Goal: Information Seeking & Learning: Check status

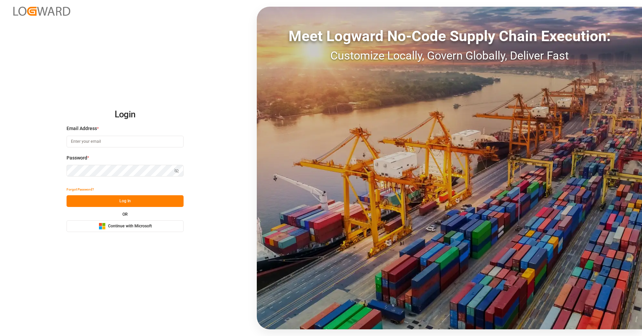
click at [146, 227] on span "Continue with Microsoft" at bounding box center [130, 226] width 44 height 6
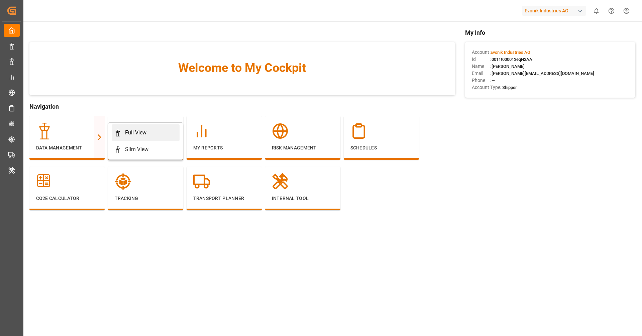
click at [137, 131] on div "Full View" at bounding box center [135, 133] width 21 height 8
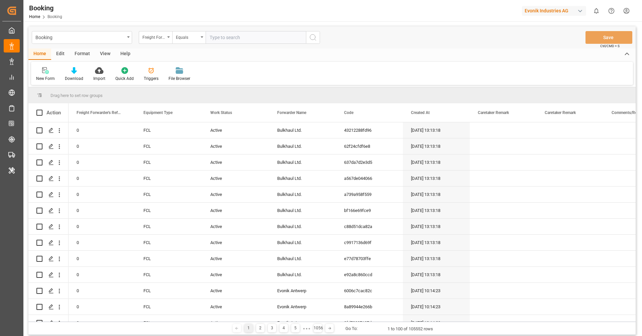
click at [81, 51] on div "Format" at bounding box center [82, 53] width 25 height 11
click at [48, 70] on icon at bounding box center [46, 70] width 6 height 7
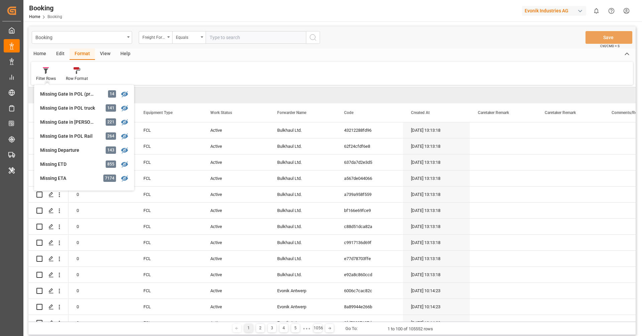
scroll to position [99, 0]
click at [74, 138] on div "Missing Gate In POL Rail" at bounding box center [69, 135] width 58 height 7
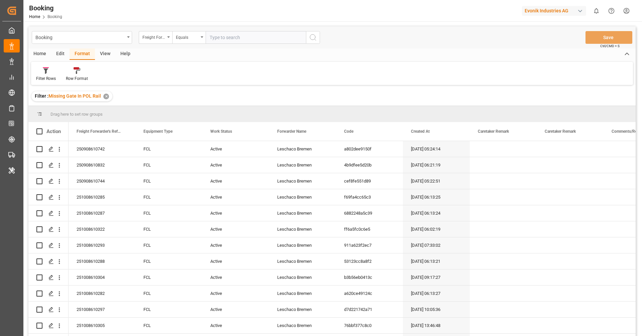
click at [105, 58] on div "View" at bounding box center [105, 53] width 20 height 11
click at [40, 72] on icon at bounding box center [42, 70] width 7 height 7
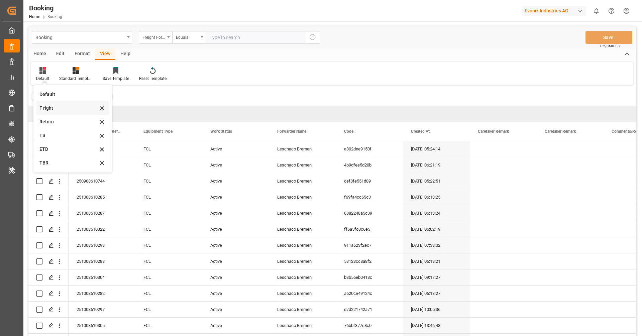
click at [53, 108] on div "F right" at bounding box center [68, 108] width 58 height 7
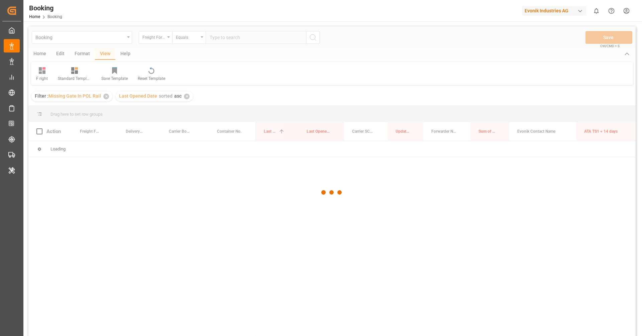
click at [73, 107] on div at bounding box center [331, 192] width 607 height 332
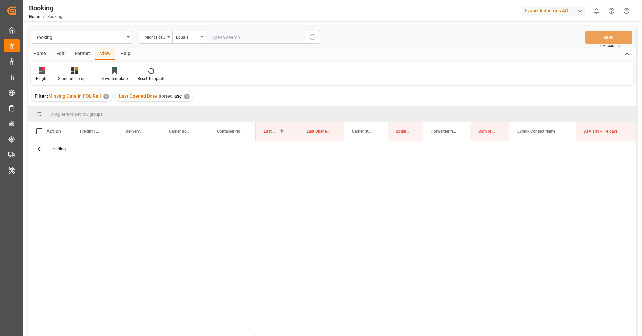
click at [222, 97] on div "Filter : Missing Gate In POL Rail ✕ Last Opened Date sorted asc ✕" at bounding box center [331, 96] width 607 height 19
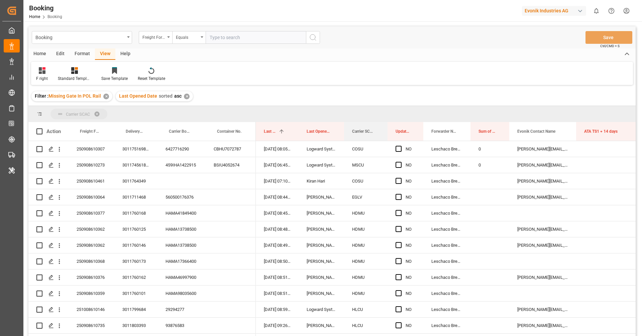
drag, startPoint x: 354, startPoint y: 129, endPoint x: 351, endPoint y: 115, distance: 14.2
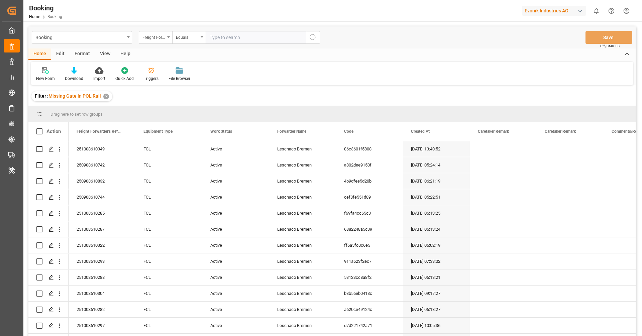
click at [81, 57] on div "Format" at bounding box center [82, 53] width 25 height 11
click at [104, 56] on div "View" at bounding box center [105, 53] width 20 height 11
click at [40, 71] on icon at bounding box center [42, 70] width 7 height 7
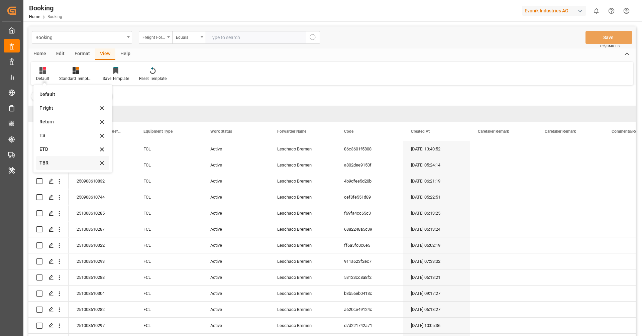
click at [58, 166] on div "TBR" at bounding box center [72, 163] width 73 height 14
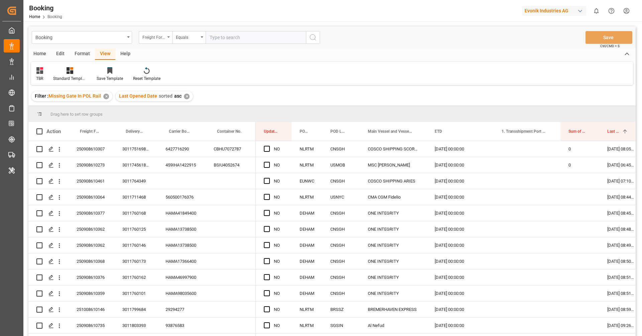
click at [159, 37] on div "Freight Forwarder's Reference No." at bounding box center [153, 37] width 23 height 8
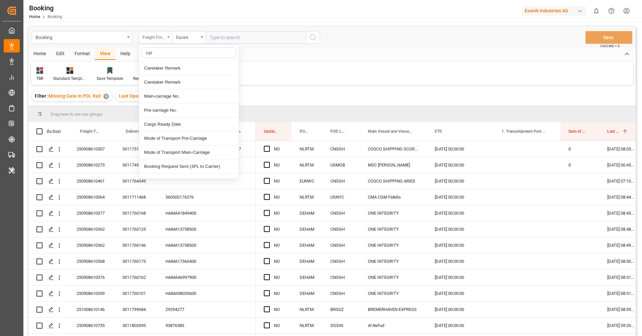
type input "carr"
click at [161, 137] on div "Carrier SCAC" at bounding box center [189, 138] width 100 height 14
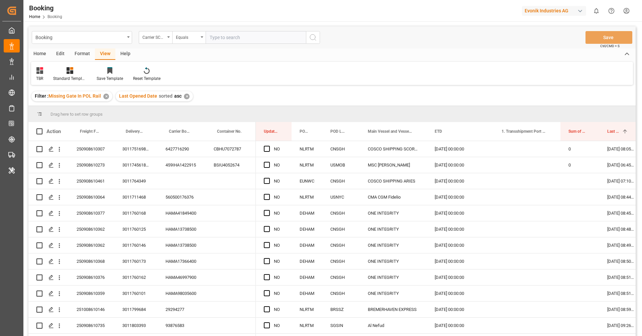
click at [234, 36] on input "text" at bounding box center [256, 37] width 100 height 13
type input "cosu"
click at [313, 37] on icon "search button" at bounding box center [313, 37] width 8 height 8
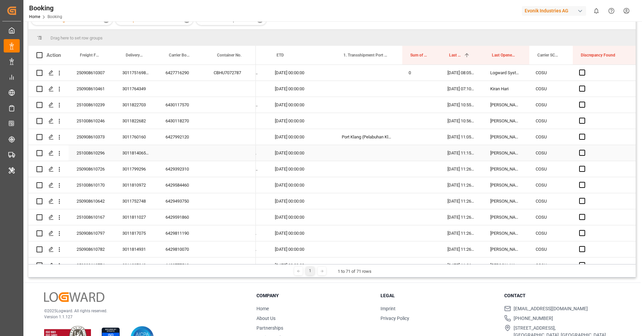
scroll to position [0, 165]
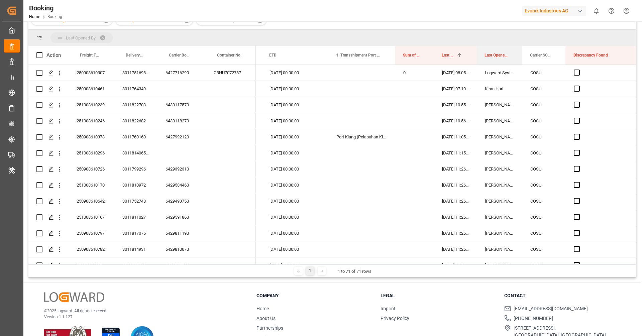
drag, startPoint x: 492, startPoint y: 58, endPoint x: 489, endPoint y: 42, distance: 16.8
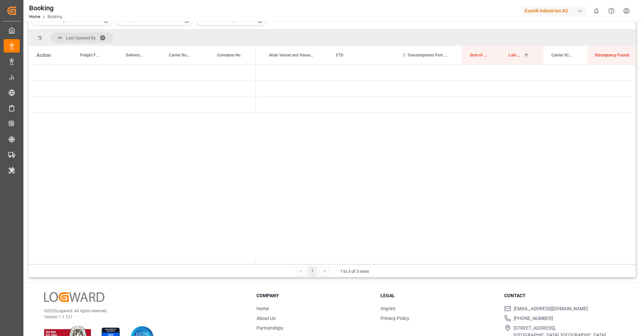
scroll to position [0, 0]
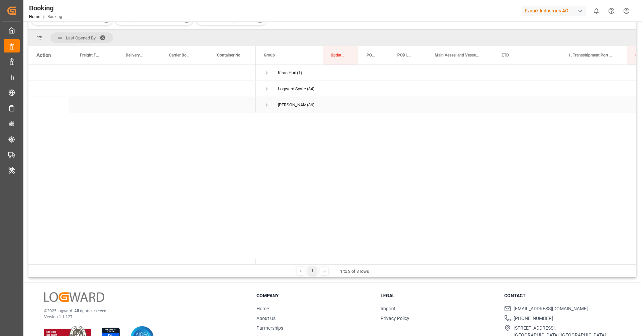
click at [265, 109] on span "Press SPACE to select this row." at bounding box center [267, 104] width 6 height 15
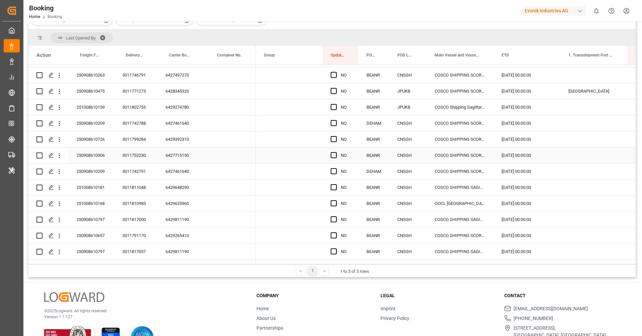
scroll to position [426, 0]
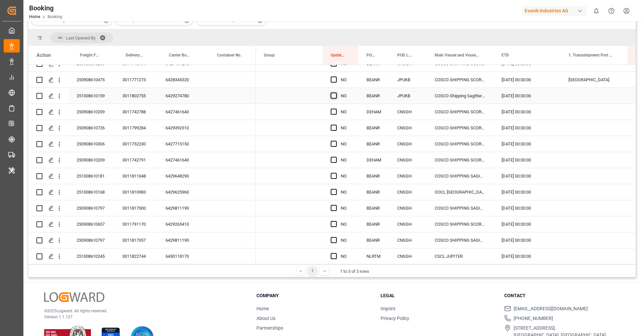
click at [331, 96] on span "Press SPACE to select this row." at bounding box center [334, 96] width 6 height 6
click at [336, 93] on input "Press SPACE to select this row." at bounding box center [336, 93] width 0 height 0
drag, startPoint x: 357, startPoint y: 102, endPoint x: 358, endPoint y: 261, distance: 159.8
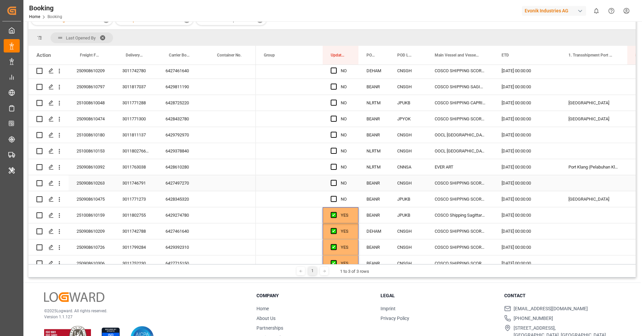
scroll to position [301, 0]
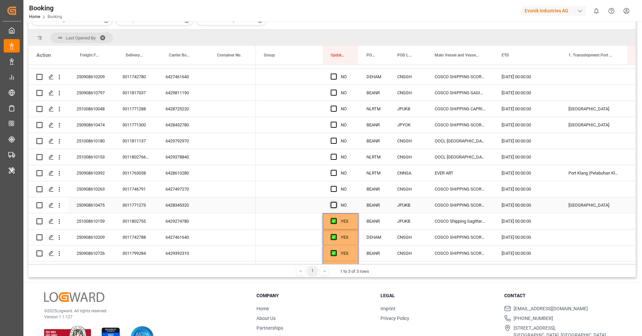
click at [334, 205] on span "Press SPACE to select this row." at bounding box center [334, 205] width 6 height 6
click at [336, 202] on input "Press SPACE to select this row." at bounding box center [336, 202] width 0 height 0
click at [334, 77] on span "Press SPACE to select this row." at bounding box center [334, 77] width 6 height 6
click at [336, 74] on input "Press SPACE to select this row." at bounding box center [336, 74] width 0 height 0
drag, startPoint x: 357, startPoint y: 83, endPoint x: 354, endPoint y: 190, distance: 107.3
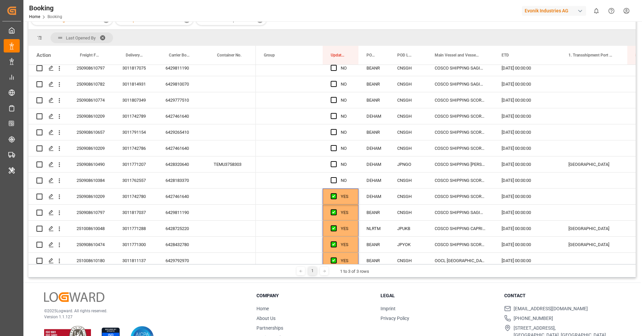
scroll to position [178, 0]
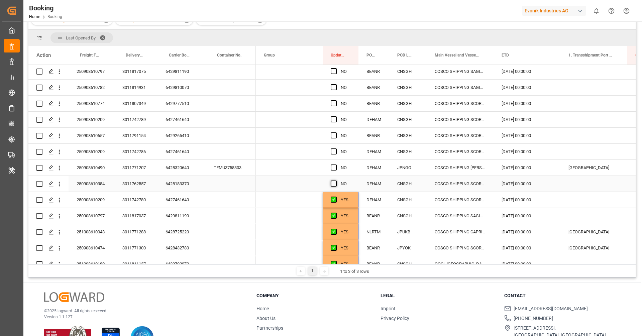
click at [333, 182] on span "Press SPACE to select this row." at bounding box center [334, 183] width 6 height 6
click at [336, 180] on input "Press SPACE to select this row." at bounding box center [336, 180] width 0 height 0
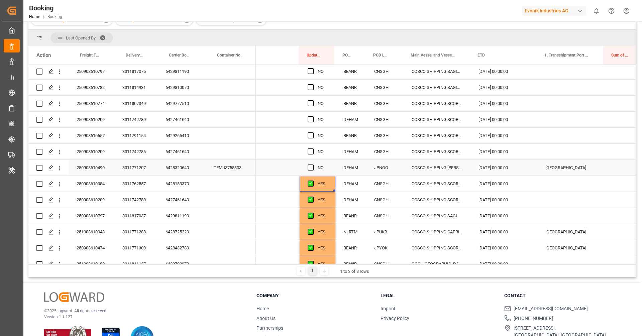
scroll to position [0, 24]
click at [185, 168] on div "6428320640" at bounding box center [181, 168] width 48 height 16
click at [101, 170] on div "250908610490" at bounding box center [92, 168] width 46 height 16
click at [60, 169] on icon "open menu" at bounding box center [59, 167] width 7 height 7
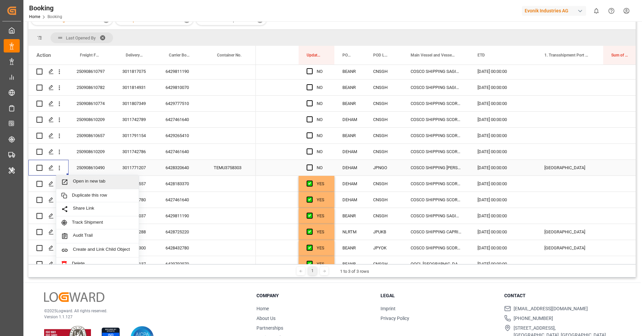
click at [81, 180] on span "Open in new tab" at bounding box center [103, 181] width 61 height 7
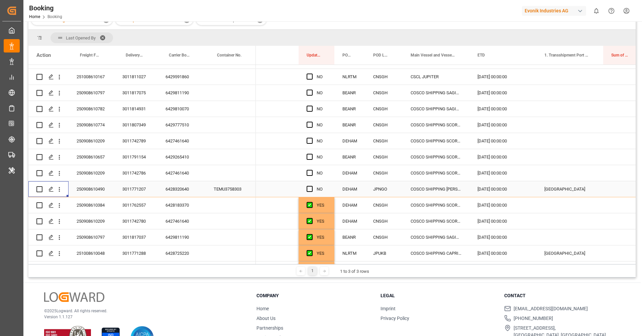
scroll to position [146, 0]
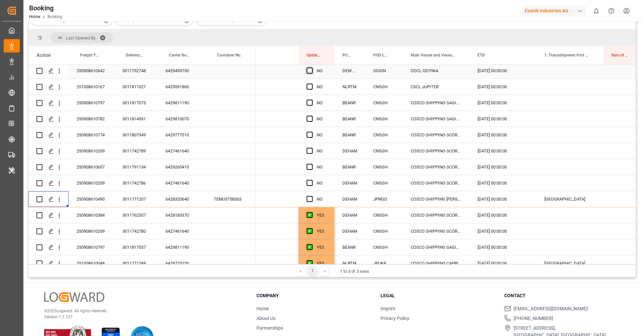
click at [309, 71] on span "Press SPACE to select this row." at bounding box center [309, 71] width 6 height 6
click at [311, 68] on input "Press SPACE to select this row." at bounding box center [311, 68] width 0 height 0
drag, startPoint x: 333, startPoint y: 77, endPoint x: 316, endPoint y: 184, distance: 108.6
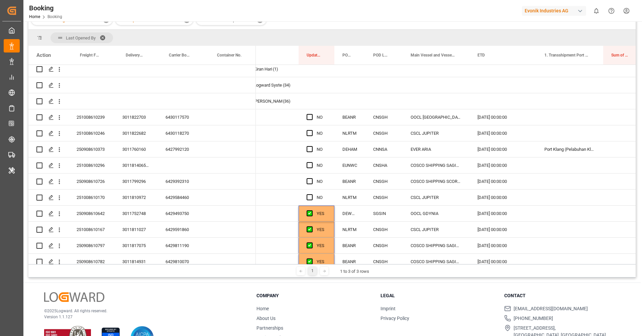
scroll to position [0, 0]
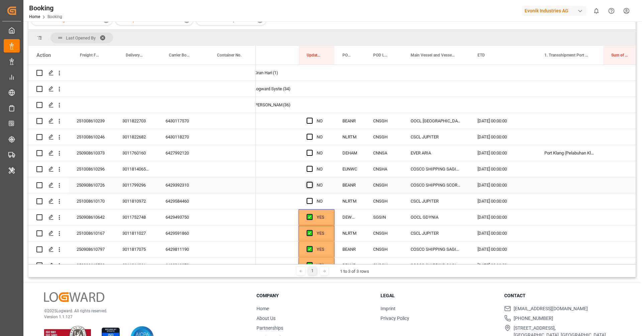
click at [309, 186] on span "Press SPACE to select this row." at bounding box center [309, 185] width 6 height 6
click at [311, 182] on input "Press SPACE to select this row." at bounding box center [311, 182] width 0 height 0
click at [308, 204] on div "Press SPACE to select this row." at bounding box center [311, 201] width 10 height 15
click at [309, 202] on span "Press SPACE to select this row." at bounding box center [309, 201] width 6 height 6
click at [311, 198] on input "Press SPACE to select this row." at bounding box center [311, 198] width 0 height 0
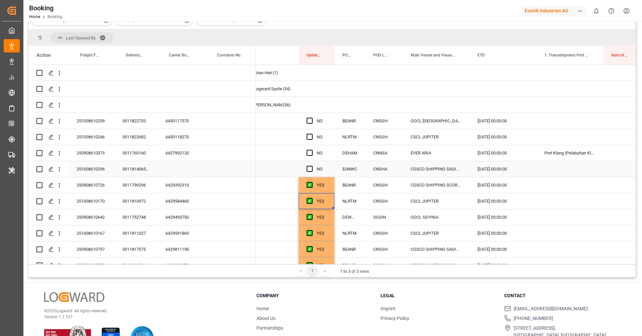
click at [103, 172] on div "251008610296" at bounding box center [92, 169] width 46 height 16
click at [57, 169] on icon "open menu" at bounding box center [59, 169] width 7 height 7
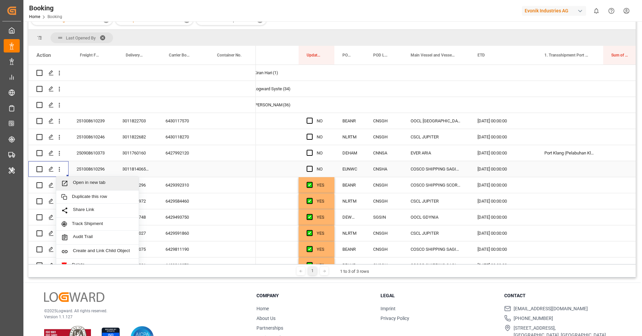
click at [85, 179] on div "Open in new tab" at bounding box center [97, 183] width 83 height 14
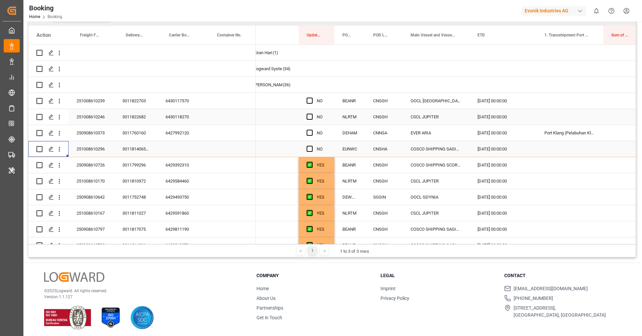
scroll to position [76, 0]
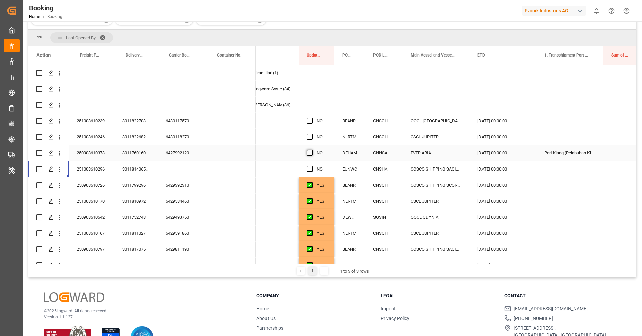
click at [311, 154] on span "Press SPACE to select this row." at bounding box center [309, 153] width 6 height 6
click at [311, 150] on input "Press SPACE to select this row." at bounding box center [311, 150] width 0 height 0
click at [310, 136] on span "Press SPACE to select this row." at bounding box center [309, 137] width 6 height 6
click at [311, 134] on input "Press SPACE to select this row." at bounding box center [311, 134] width 0 height 0
click at [308, 123] on span "Press SPACE to select this row." at bounding box center [309, 121] width 6 height 6
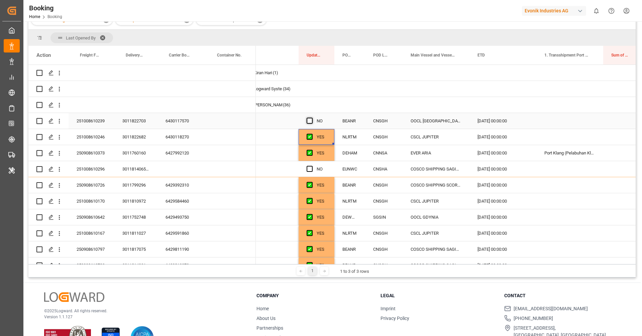
click at [311, 118] on input "Press SPACE to select this row." at bounding box center [311, 118] width 0 height 0
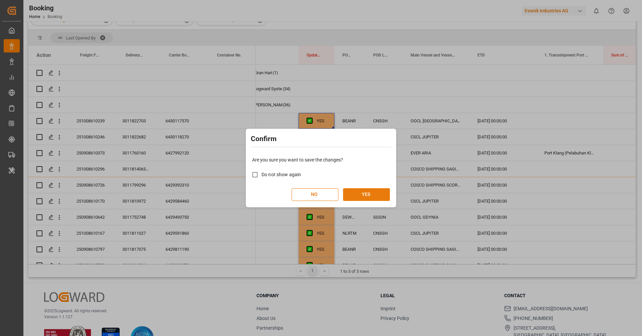
click at [365, 192] on button "YES" at bounding box center [366, 194] width 47 height 13
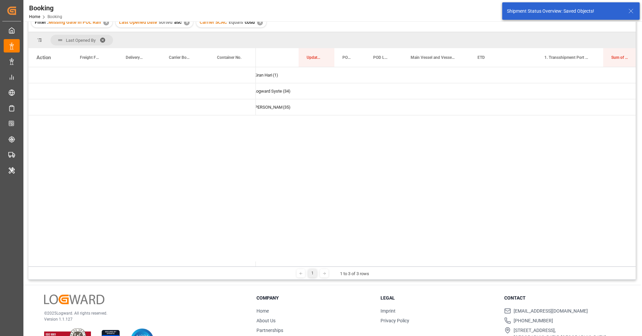
scroll to position [0, 0]
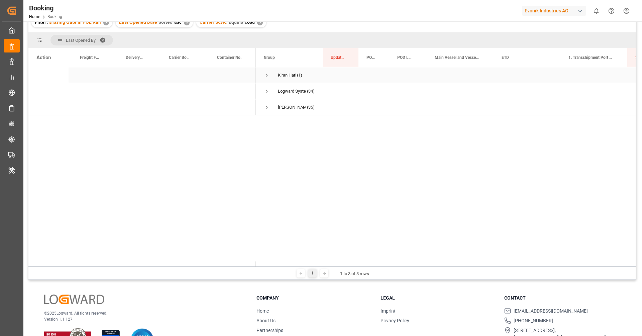
click at [267, 79] on span "Press SPACE to select this row." at bounding box center [267, 75] width 6 height 15
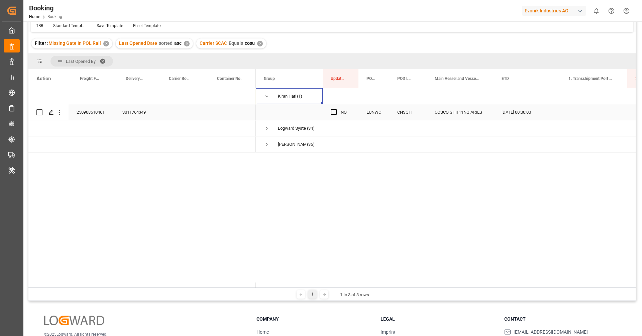
click at [83, 115] on div "250908610461" at bounding box center [92, 112] width 46 height 16
click at [57, 116] on button "open menu" at bounding box center [59, 112] width 7 height 13
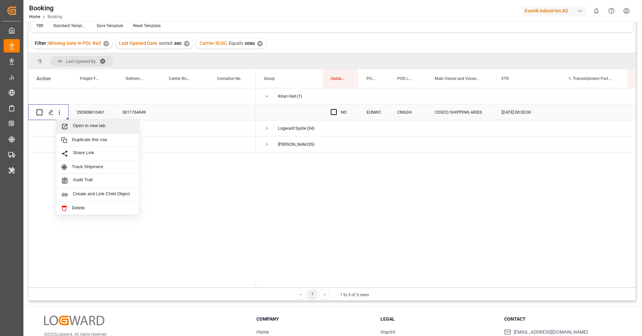
click at [81, 127] on span "Open in new tab" at bounding box center [103, 126] width 61 height 7
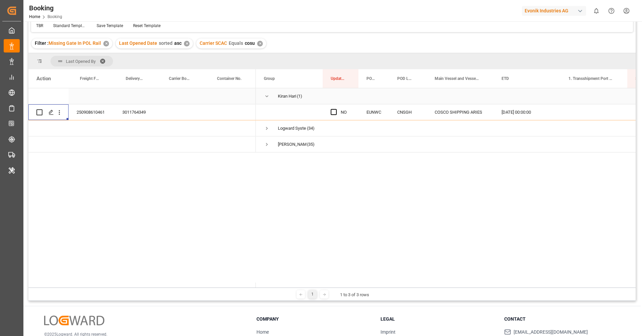
click at [266, 100] on span "Press SPACE to select this row." at bounding box center [267, 96] width 6 height 15
click at [269, 111] on span "Press SPACE to select this row." at bounding box center [267, 112] width 6 height 6
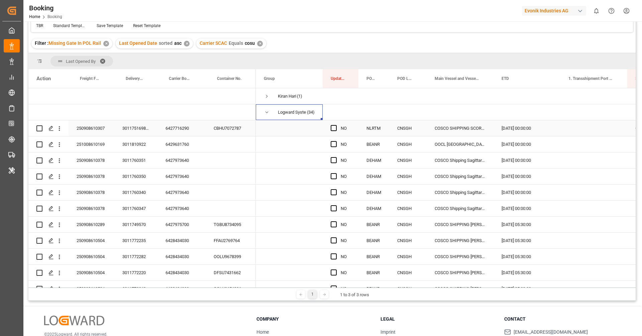
click at [172, 134] on div "6427716290" at bounding box center [181, 128] width 48 height 16
click at [62, 126] on icon "open menu" at bounding box center [59, 128] width 7 height 7
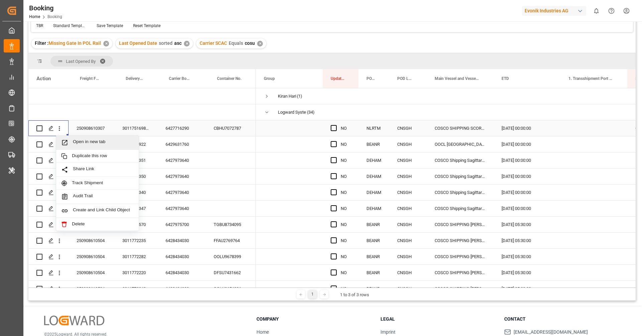
click at [80, 137] on div "Open in new tab" at bounding box center [97, 143] width 83 height 14
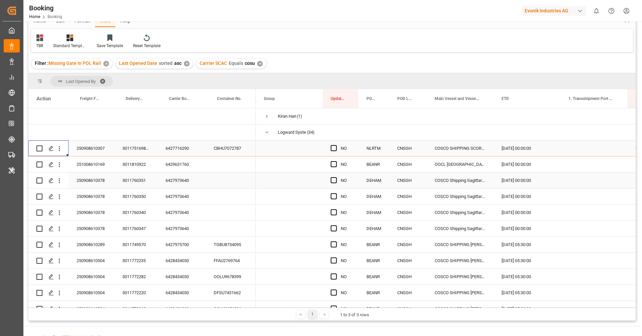
scroll to position [73, 0]
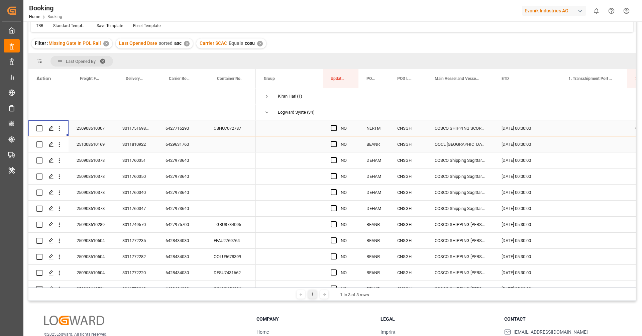
click at [167, 142] on div "6429631760" at bounding box center [181, 144] width 48 height 16
click at [65, 145] on div "Press SPACE to select this row." at bounding box center [59, 144] width 17 height 13
click at [61, 145] on icon "open menu" at bounding box center [59, 144] width 7 height 7
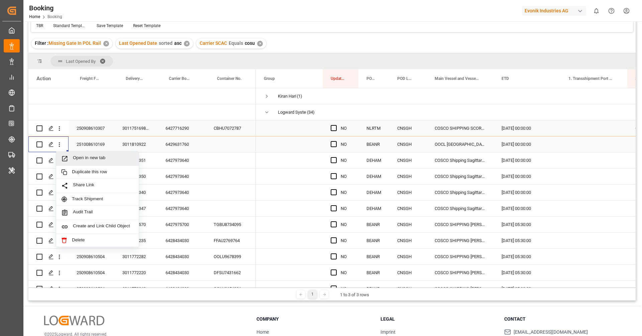
click at [82, 157] on span "Open in new tab" at bounding box center [103, 158] width 61 height 7
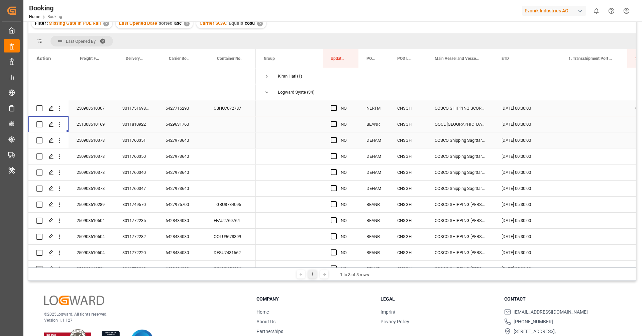
scroll to position [53, 0]
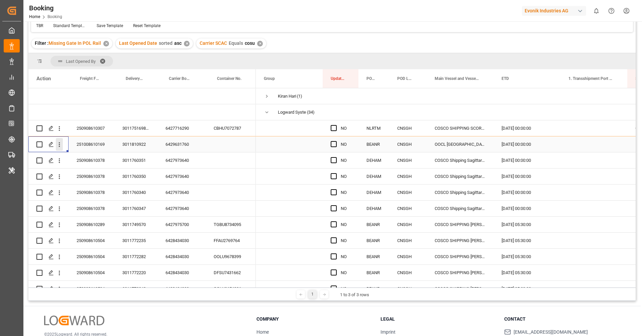
click at [60, 146] on icon "open menu" at bounding box center [59, 144] width 7 height 7
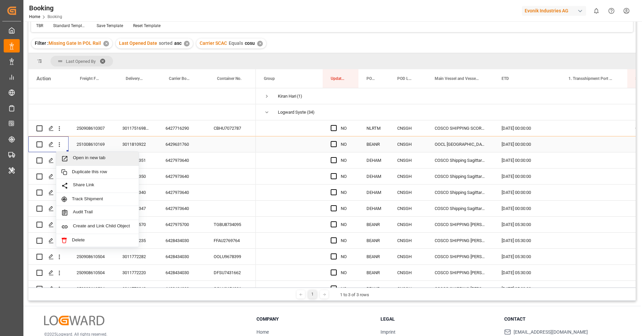
click at [76, 156] on span "Open in new tab" at bounding box center [103, 158] width 61 height 7
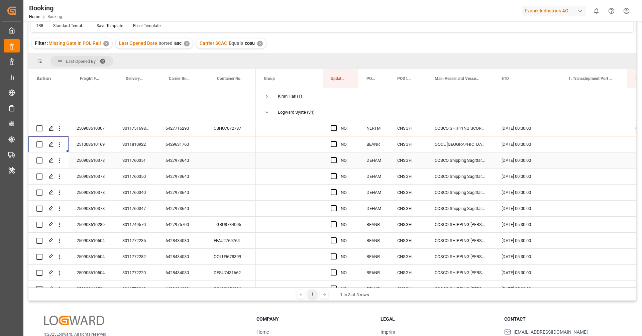
click at [175, 157] on div "6427973640" at bounding box center [181, 160] width 48 height 16
click at [59, 166] on button "open menu" at bounding box center [59, 160] width 7 height 13
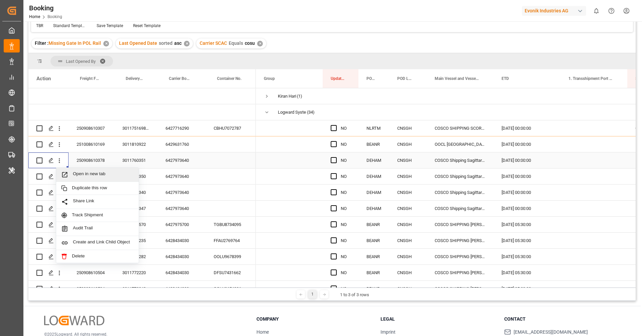
click at [86, 173] on span "Open in new tab" at bounding box center [103, 174] width 61 height 7
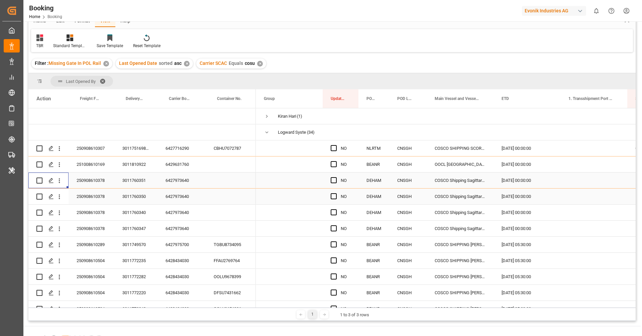
scroll to position [73, 0]
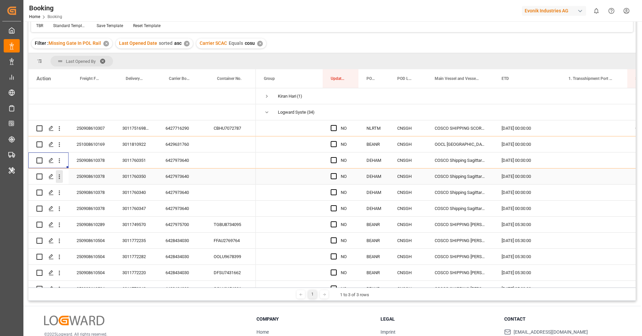
click at [61, 177] on icon "open menu" at bounding box center [59, 176] width 7 height 7
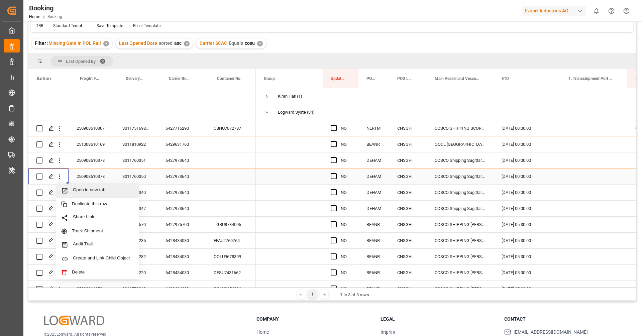
click at [75, 185] on div "Open in new tab" at bounding box center [97, 191] width 83 height 14
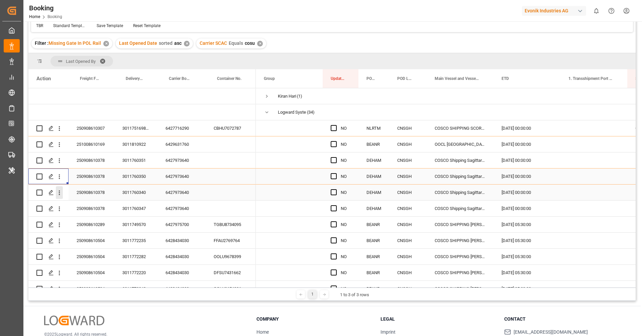
click at [62, 195] on icon "open menu" at bounding box center [59, 192] width 7 height 7
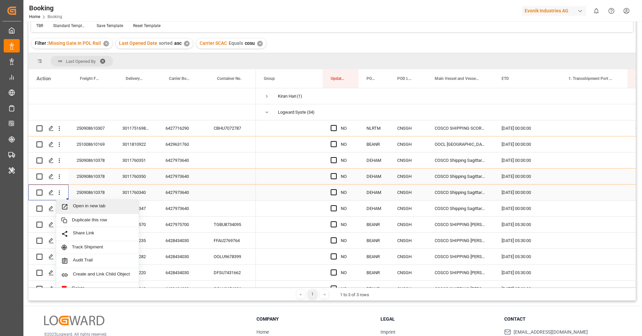
click at [81, 208] on span "Open in new tab" at bounding box center [103, 206] width 61 height 7
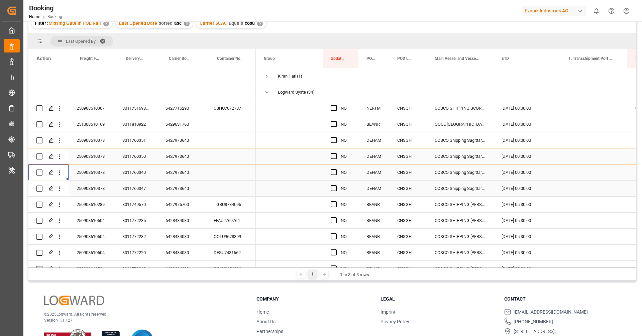
scroll to position [53, 0]
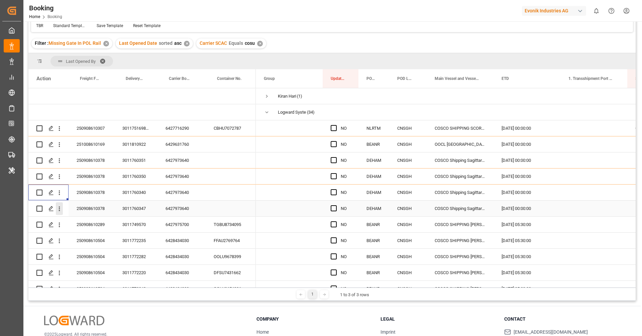
click at [59, 210] on icon "open menu" at bounding box center [59, 209] width 1 height 5
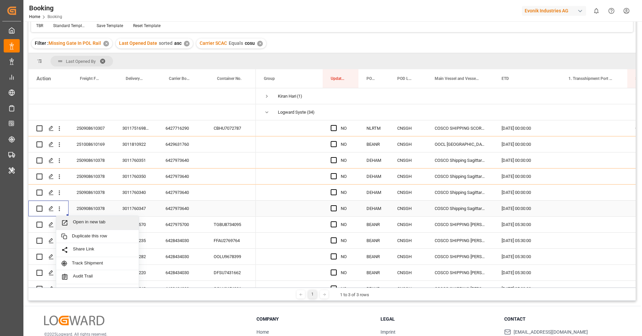
click at [76, 220] on span "Open in new tab" at bounding box center [103, 222] width 61 height 7
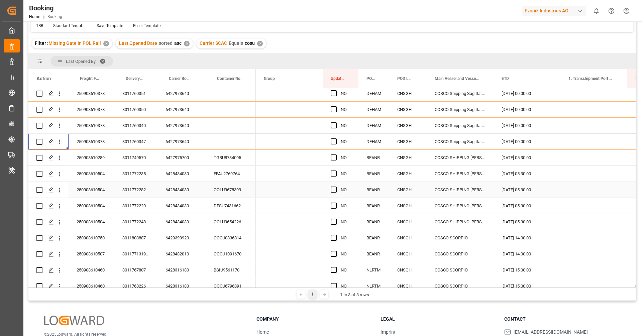
scroll to position [68, 0]
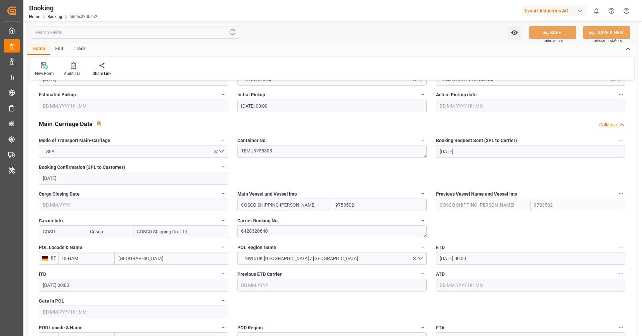
scroll to position [383, 0]
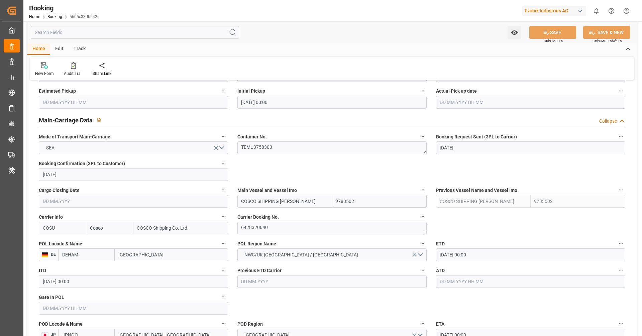
click at [275, 219] on span "Carrier Booking No." at bounding box center [257, 217] width 41 height 7
click at [418, 219] on button "Carrier Booking No." at bounding box center [422, 216] width 9 height 9
click at [275, 226] on div at bounding box center [321, 168] width 642 height 336
click at [275, 226] on textarea "6428320640" at bounding box center [331, 228] width 189 height 13
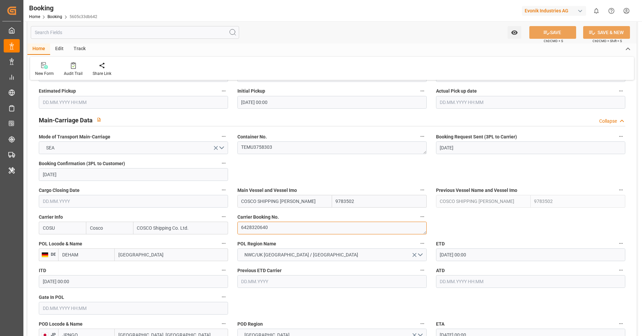
paste textarea "18085388"
type textarea "18085388"
click at [79, 227] on input "COSU" at bounding box center [62, 228] width 47 height 13
click at [54, 244] on b "HLCU" at bounding box center [49, 242] width 12 height 5
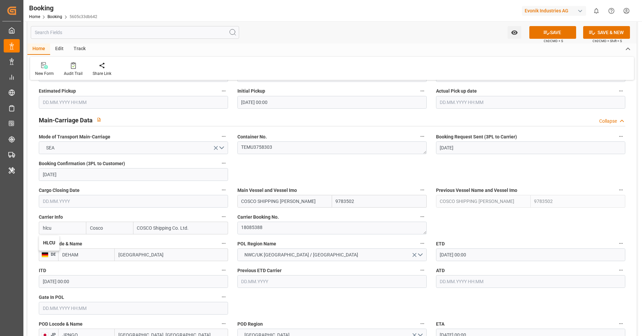
type input "HLCU"
type input "Hapag Lloyd"
type input "Hapag Lloyd Aktiengesellschaft"
type input "HLCU"
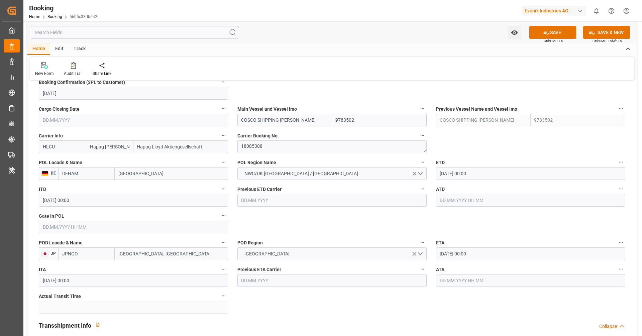
scroll to position [467, 0]
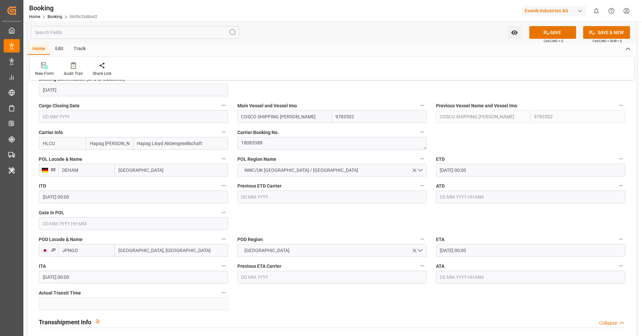
click at [106, 174] on input "DEHAM" at bounding box center [86, 170] width 56 height 13
paste input "BREMERHAVEN"
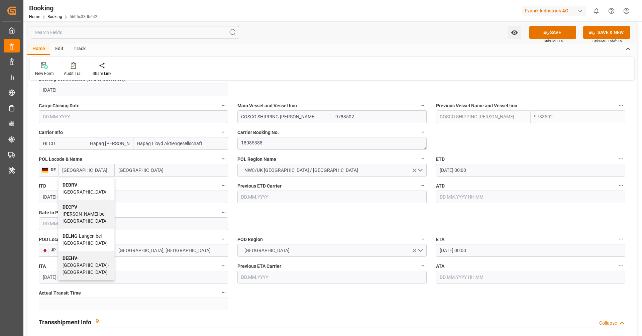
click at [96, 186] on span "DEBRV - Bremerhaven" at bounding box center [84, 188] width 45 height 12
type input "DEBRV"
type input "Bremerhaven"
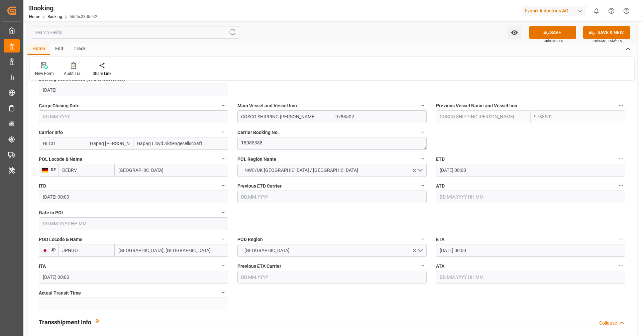
type input "DEBRV"
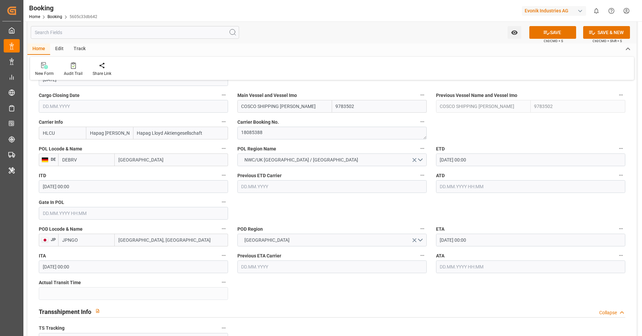
scroll to position [476, 0]
click at [131, 214] on input "text" at bounding box center [133, 215] width 189 height 13
paste input "2025-09-06"
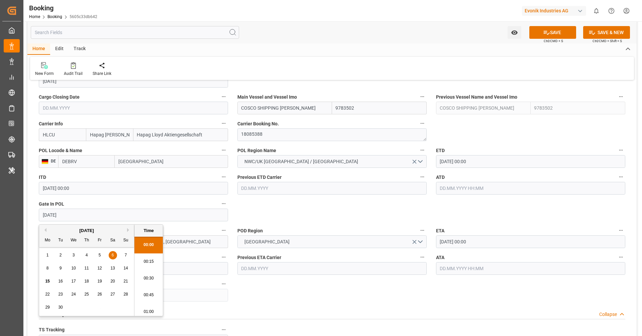
scroll to position [804, 0]
click at [457, 185] on input "text" at bounding box center [530, 188] width 189 height 13
type input "06.09.2025 00:00"
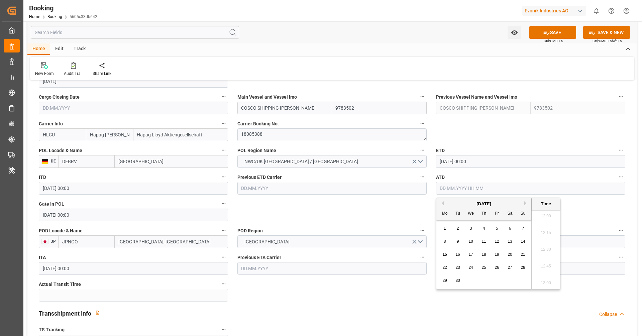
click at [470, 242] on span "10" at bounding box center [470, 241] width 4 height 5
type input "10.09.2025 00:00"
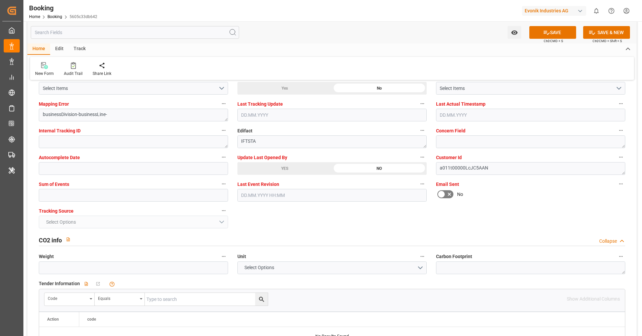
scroll to position [1304, 0]
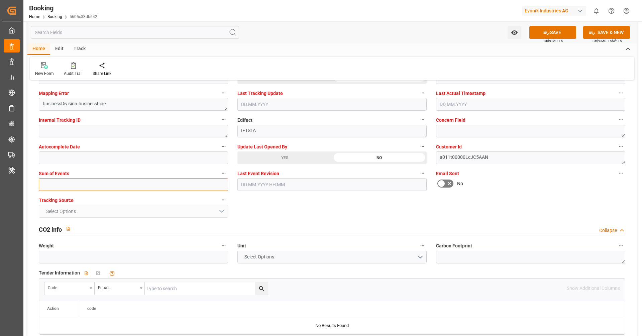
click at [142, 187] on input "text" at bounding box center [133, 184] width 189 height 13
type input "0"
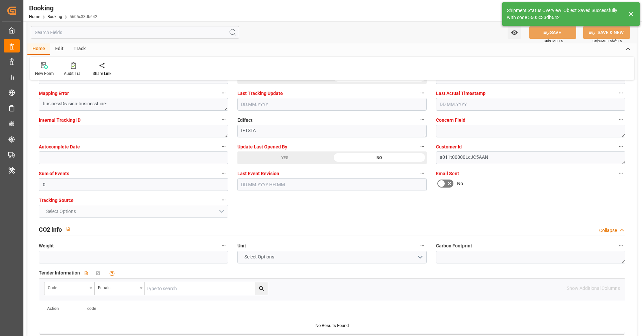
type textarea "NWC/UK North West Continent / UK_JPNGO_HLCU_AT-SE"
type textarea "[PERSON_NAME]"
type input "15.09.2025 07:15"
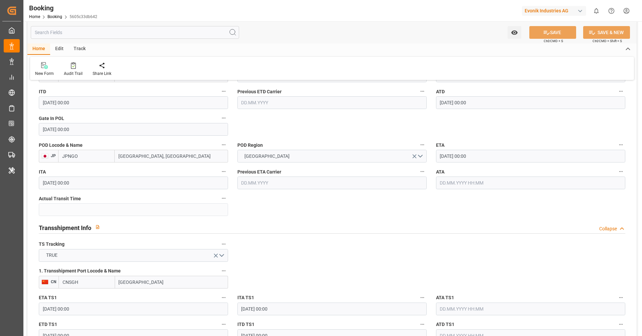
scroll to position [429, 0]
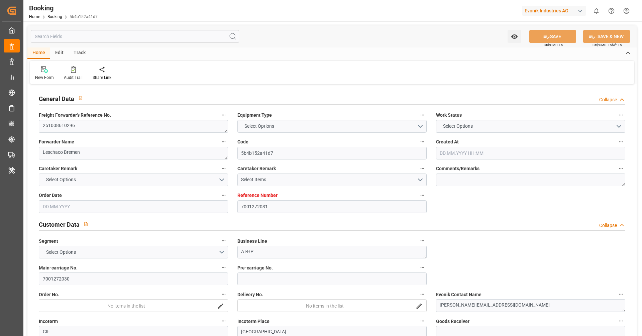
type input "7001272031"
type input "9783473"
type input "Cosco"
type input "COSCO Shipping Co. Ltd."
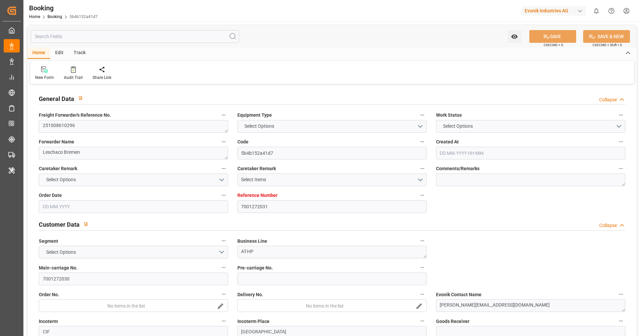
type input "EUNWC"
type input "CNSHA"
type input "10.09.2025 11:35"
type input "[DATE]"
type input "21.11.2025"
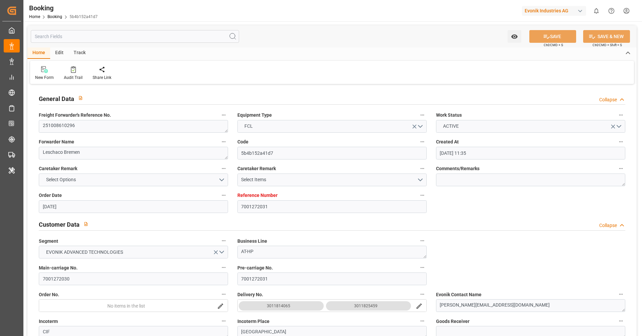
type input "25.09.2025"
type input "[DATE] 00:00"
type input "[DATE]"
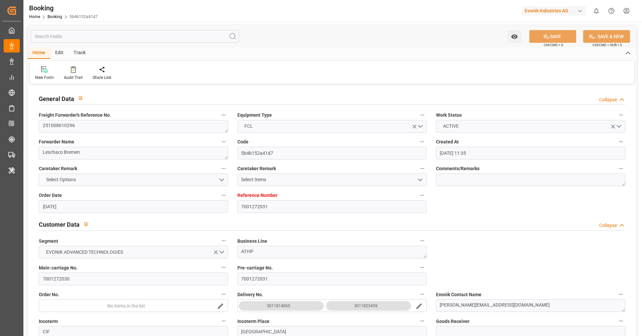
type input "04.10.2025 00:00"
type input "[DATE] 00:00"
type input "21.11.2025 00:00"
type input "12.09.2025 11:15"
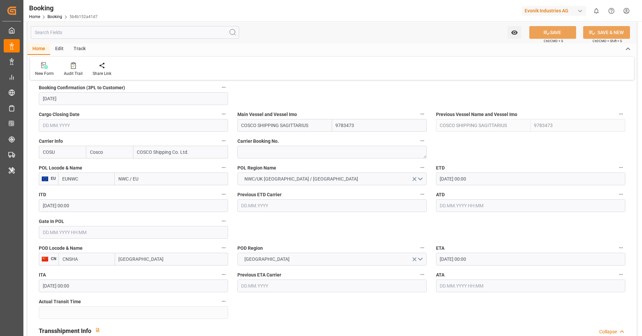
scroll to position [460, 0]
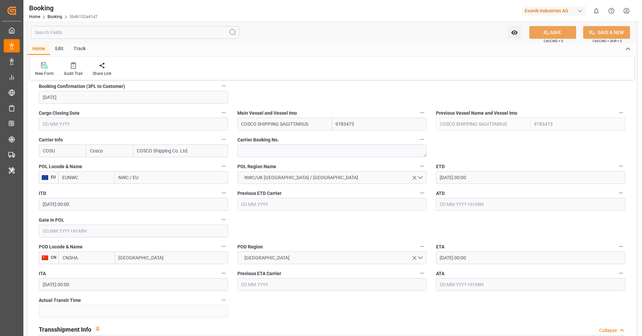
click at [152, 261] on input "[GEOGRAPHIC_DATA]" at bounding box center [171, 257] width 113 height 13
type input "[GEOGRAPHIC_DATA]"
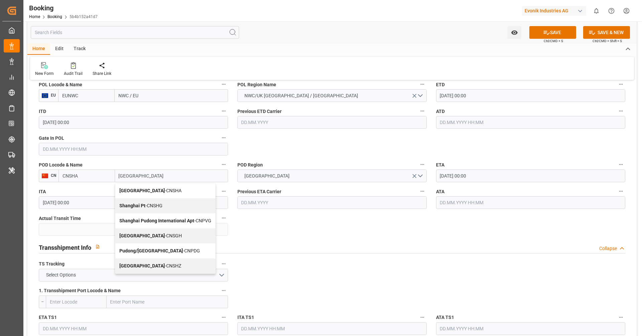
scroll to position [548, 0]
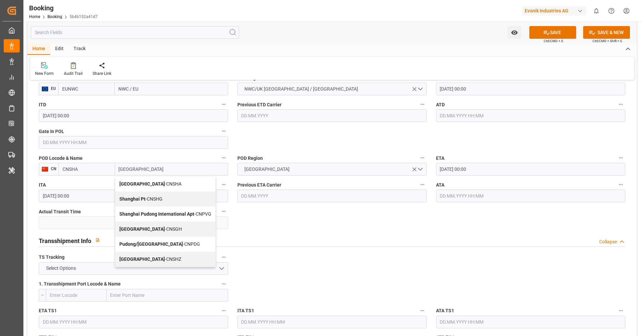
click at [157, 233] on div "Shanghai - CNSGH" at bounding box center [165, 229] width 100 height 15
type input "CNSGH"
type input "[GEOGRAPHIC_DATA]"
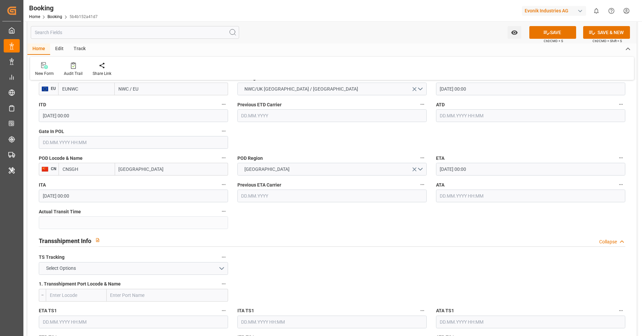
click at [173, 269] on button "Select Options" at bounding box center [133, 268] width 189 height 13
click at [161, 282] on div "FALSE" at bounding box center [133, 284] width 188 height 14
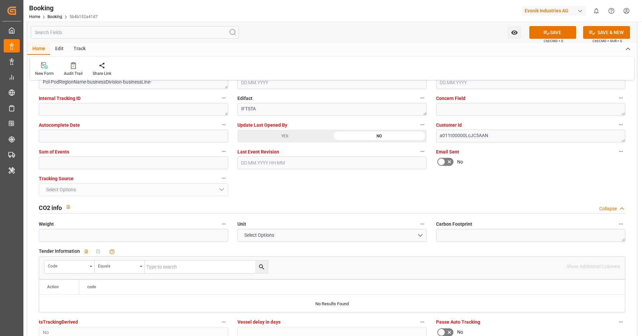
scroll to position [1333, 0]
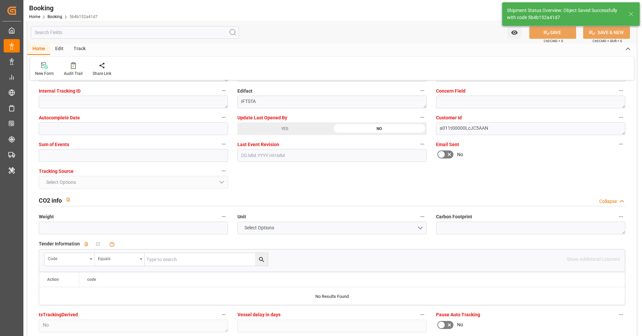
type textarea "NWC/UK North West Continent / UK_CNSGH_COSU_AT-HP"
type textarea "[PERSON_NAME]"
type textarea "Pod-PodRegionName-Pol-PodRegionName-businessDivision-businessLine-"
type input "15.09.2025 07:22"
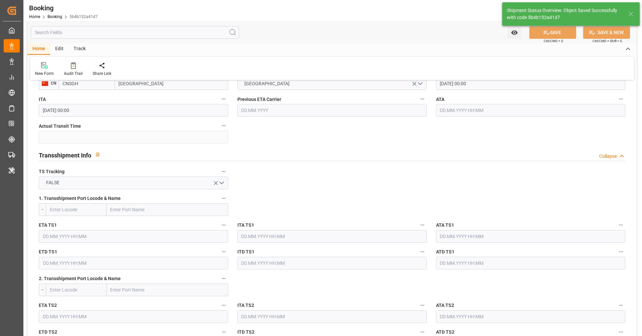
scroll to position [547, 0]
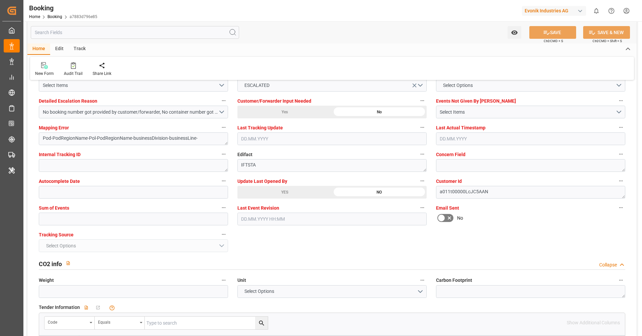
scroll to position [1265, 0]
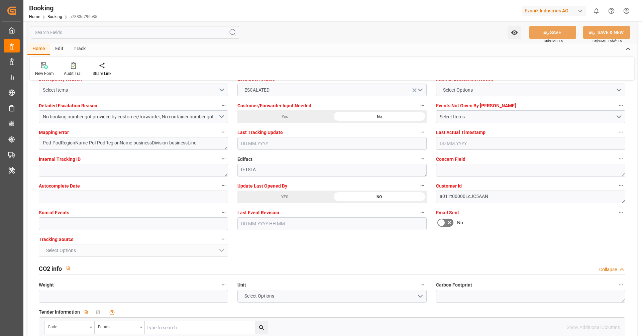
click at [285, 191] on div "YES" at bounding box center [284, 196] width 95 height 13
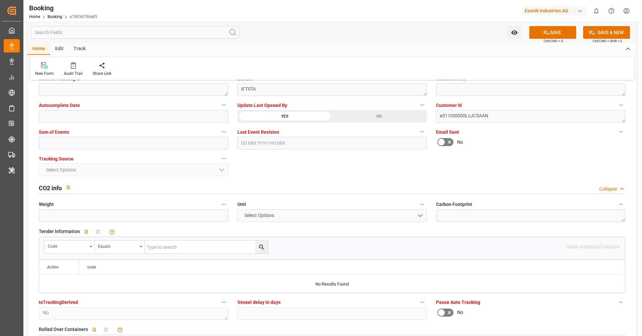
scroll to position [1335, 0]
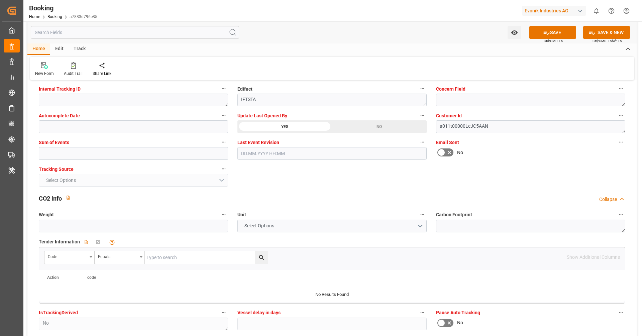
click at [450, 151] on icon at bounding box center [449, 152] width 8 height 8
click at [0, 0] on input "checkbox" at bounding box center [0, 0] width 0 height 0
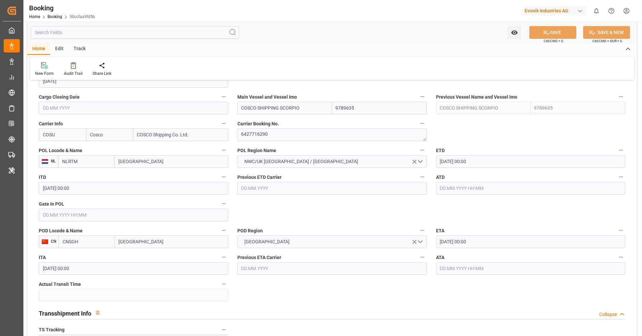
scroll to position [479, 0]
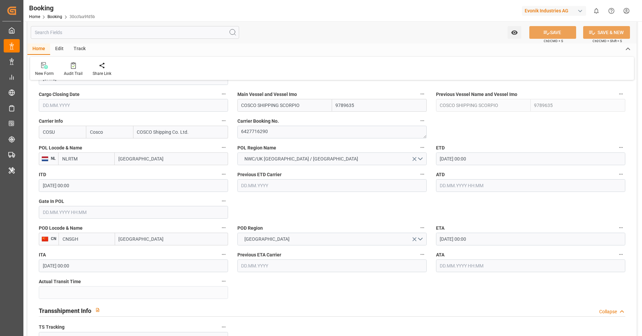
click at [100, 210] on input "text" at bounding box center [133, 212] width 189 height 13
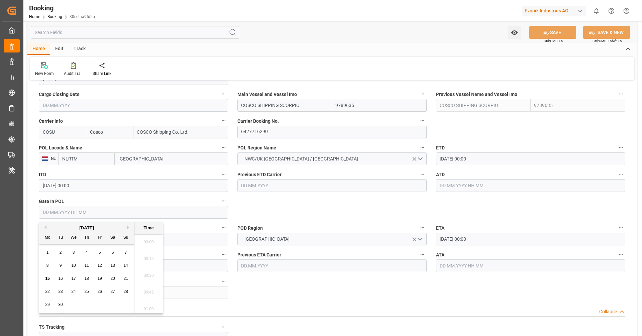
scroll to position [821, 0]
click at [85, 267] on span "11" at bounding box center [86, 265] width 4 height 5
type input "[DATE] 00:00"
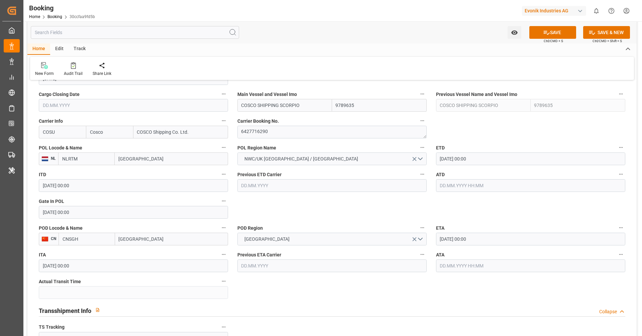
click at [483, 154] on input "[DATE] 00:00" at bounding box center [530, 158] width 189 height 13
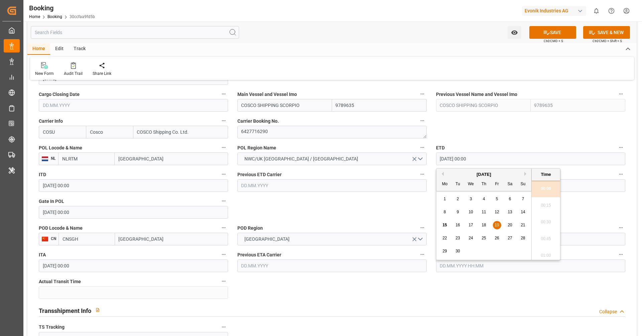
click at [519, 227] on div "21" at bounding box center [523, 225] width 8 height 8
type input "[DATE] 00:00"
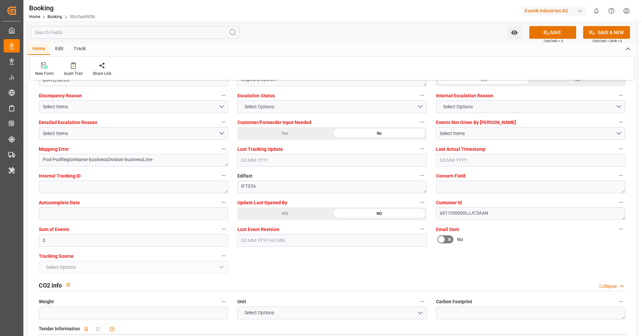
scroll to position [1249, 0]
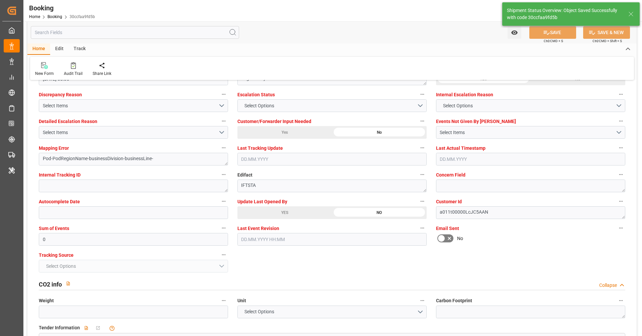
type textarea "[PERSON_NAME]"
type input "[DATE] 07:27"
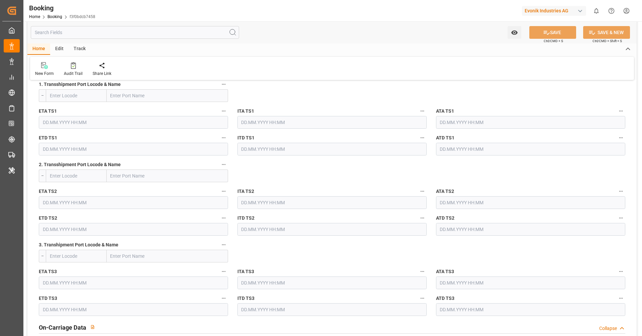
scroll to position [694, 0]
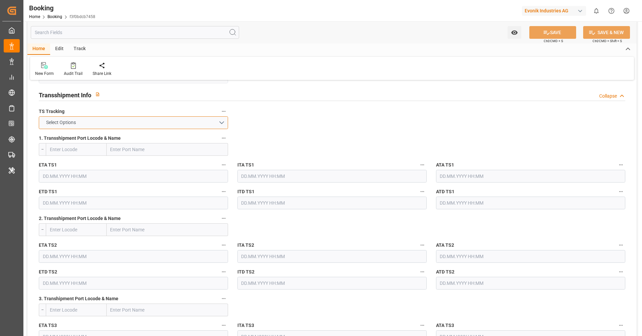
click at [146, 126] on button "Select Options" at bounding box center [133, 122] width 189 height 13
click at [145, 136] on div "FALSE" at bounding box center [133, 138] width 188 height 14
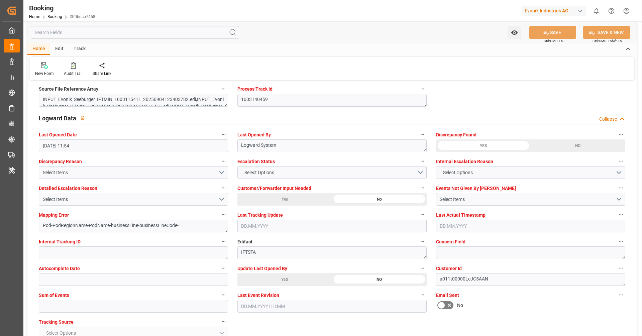
scroll to position [1075, 0]
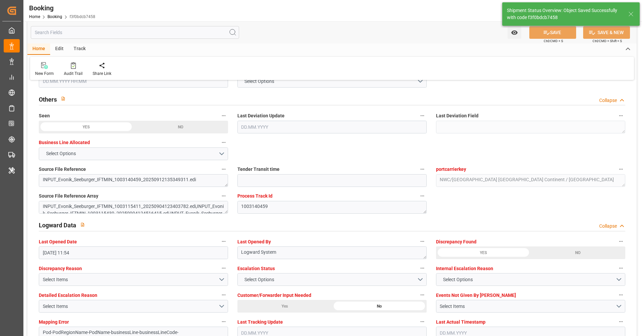
type textarea "[PERSON_NAME]"
type textarea "Pod-PodRegionName-businessLine-"
type input "[DATE] 07:27"
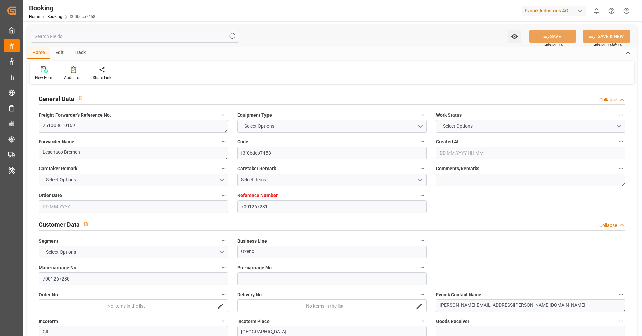
type input "7001267281"
type input "9922548"
type input "Cosco"
type input "COSCO Shipping Co. Ltd."
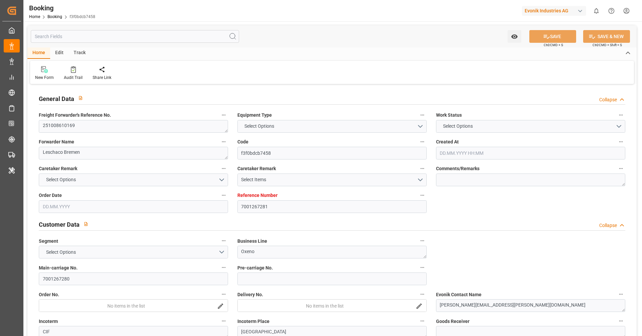
type input "BEANR"
type input "CNSGH"
type input "[DATE] 10:35"
type input "[DATE]"
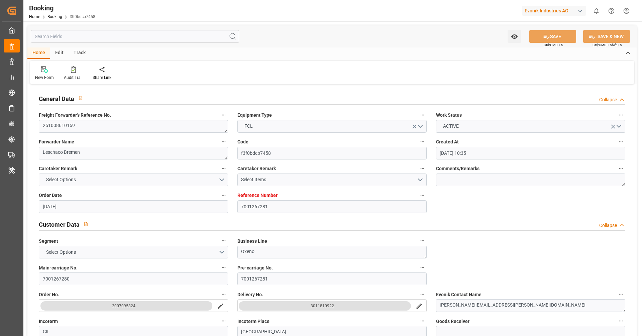
type input "[DATE]"
type input "[DATE] 00:00"
type input "[DATE]"
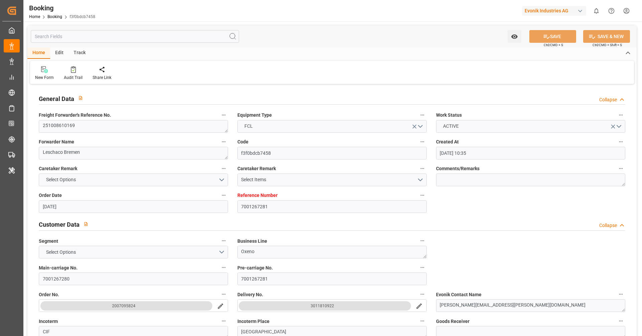
type input "[DATE] 00:00"
type input "16.10.2025 00:00"
type input "[DATE] 00:00"
type input "20.11.2025 00:00"
type input "15.09.2025 07:27"
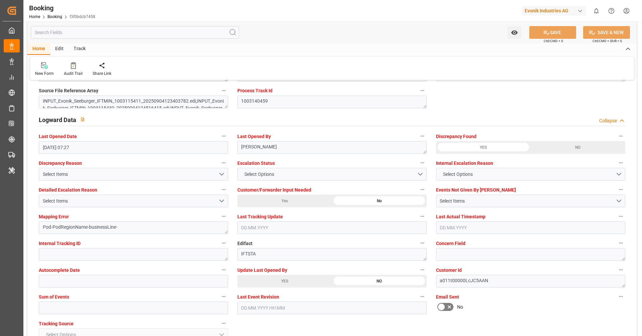
scroll to position [1189, 0]
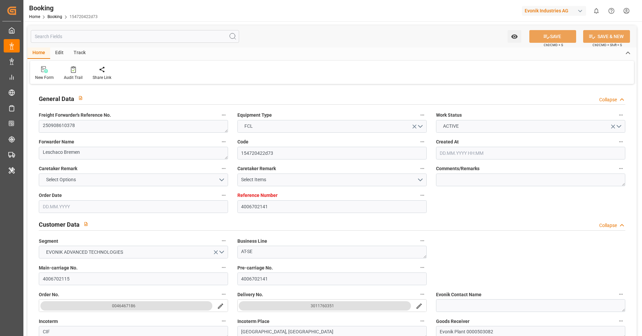
type input "4006702141"
type input "9783473"
type input "Cosco"
type input "COSCO Shipping Co. Ltd."
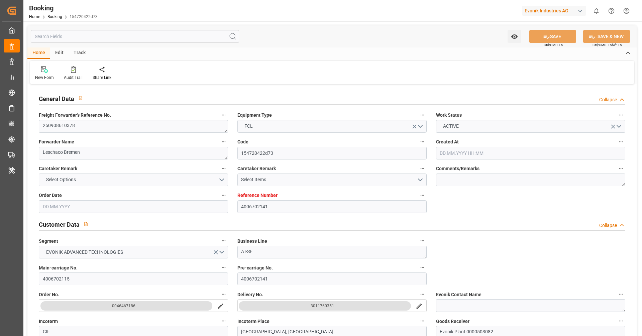
type input "DEHAM"
type input "CNSGH"
type input "[DATE] 13:40"
type input "[DATE]"
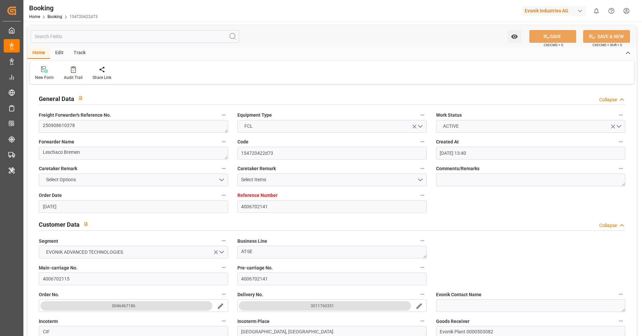
type input "[DATE]"
type input "[DATE] 00:00"
type input "[DATE]"
type input "[DATE] 00:00"
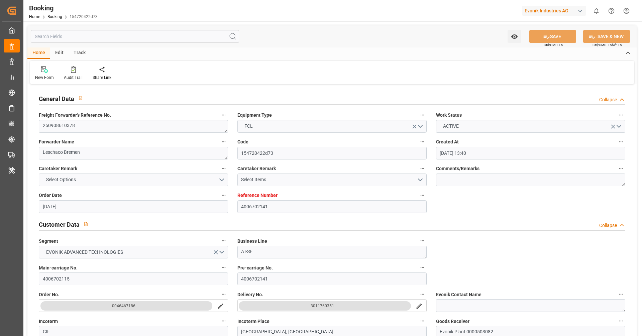
type input "[DATE] 00:00"
type input "[DATE] 12:13"
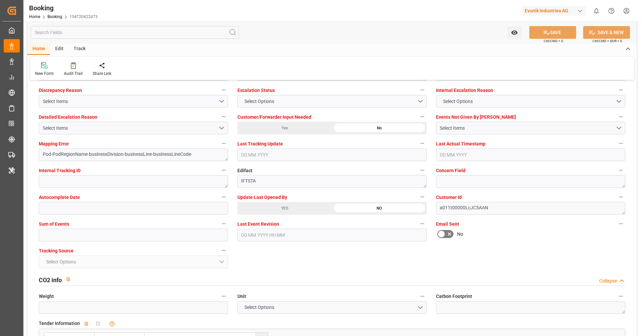
scroll to position [1262, 0]
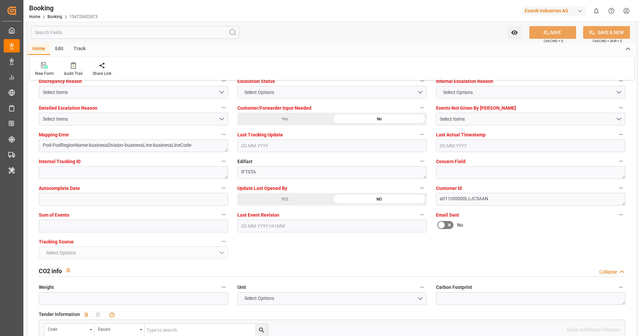
click at [291, 199] on div "YES" at bounding box center [284, 199] width 95 height 13
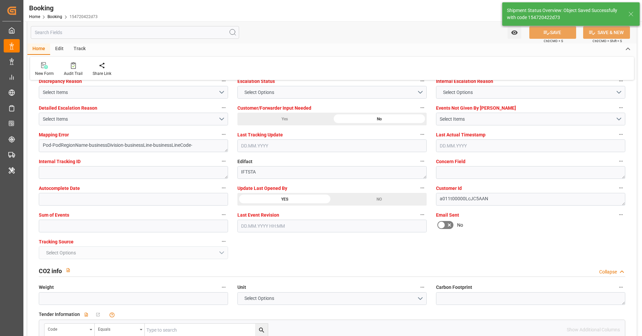
type textarea "[PERSON_NAME]"
type textarea "Pod-PodRegionName-businessDivision-businessLine-"
type input "15.09.2025 07:42"
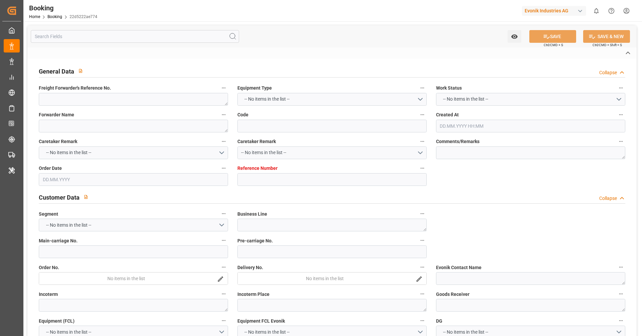
type textarea "250908610378"
type textarea "Leschaco Bremen"
type input "22d5222ae774"
type input "4006702140"
type textarea "AT-SE"
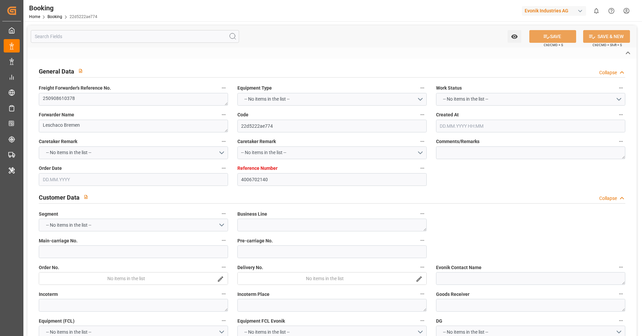
type input "4006702115"
type textarea "CIF"
type textarea "[GEOGRAPHIC_DATA], [GEOGRAPHIC_DATA]"
type textarea "Evonik Plant 0000503082"
type textarea "Hombourg"
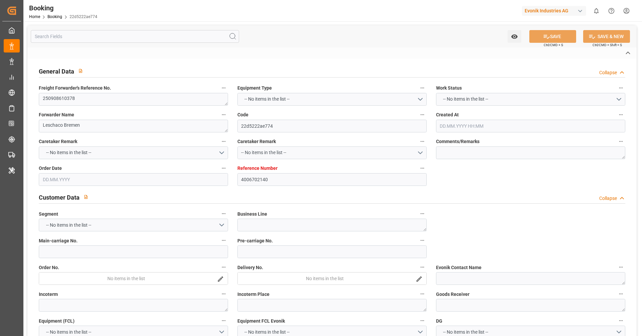
type input "COSCO Shipping Sagittarius"
type input "COSU"
type textarea "6427973640"
type input "[GEOGRAPHIC_DATA]"
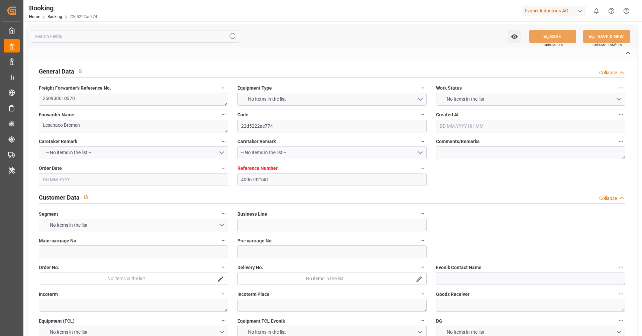
type input "[GEOGRAPHIC_DATA]"
type textarea "INPUT_Evonik_Seeburger_LoadTenderOcean_1003140518_20250912141031751.xml"
type textarea "NWC/[GEOGRAPHIC_DATA] [GEOGRAPHIC_DATA] Continent / [GEOGRAPHIC_DATA]-SE"
type textarea "INPUT_Evonik_Seeburger_LoadTenderOcean_1003067377_20250819153802582.xml,INPUT_E…"
type textarea "1003140518"
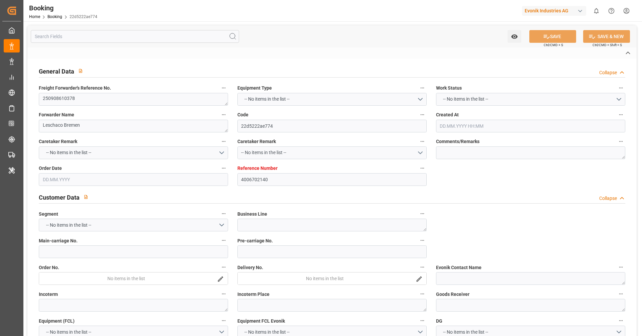
type textarea "Logward System"
type textarea "Pod-PodRegionName-businessDivision-businessLine-businessLineCode-"
type textarea "IFTSTA"
type textarea "a011t00000LcJC5AAN"
type textarea "No"
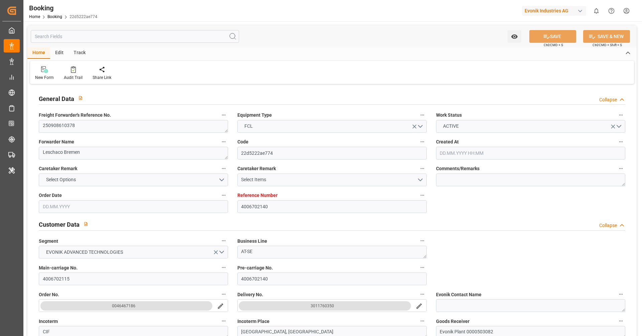
type input "4006702140"
type input "9783473"
type input "Cosco"
type input "COSCO Shipping Co. Ltd."
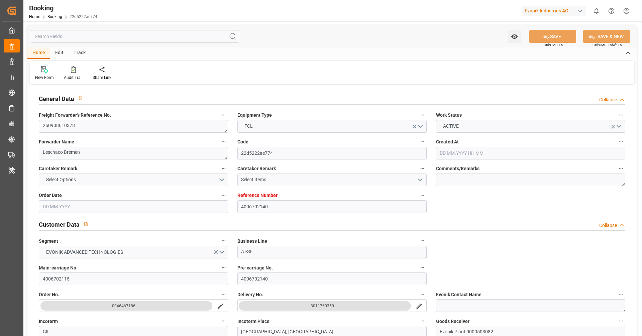
type input "DEHAM"
type input "CNSGH"
type input "[DATE] 13:40"
type input "[DATE]"
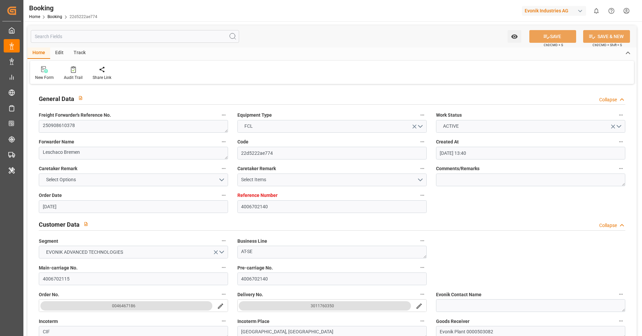
type input "[DATE]"
type input "[DATE] 00:00"
type input "[DATE]"
type input "[DATE] 00:00"
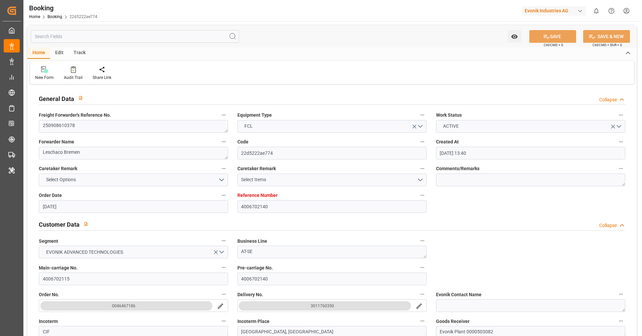
type input "[DATE] 00:00"
type input "[DATE] 12:13"
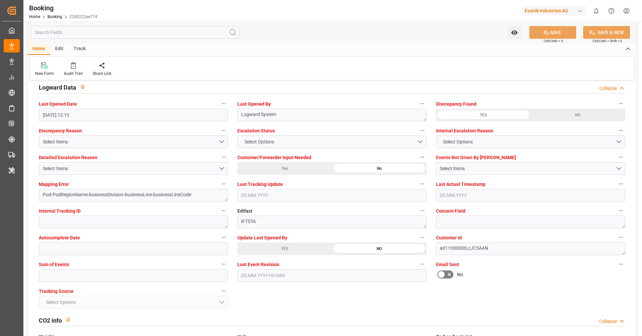
scroll to position [1215, 0]
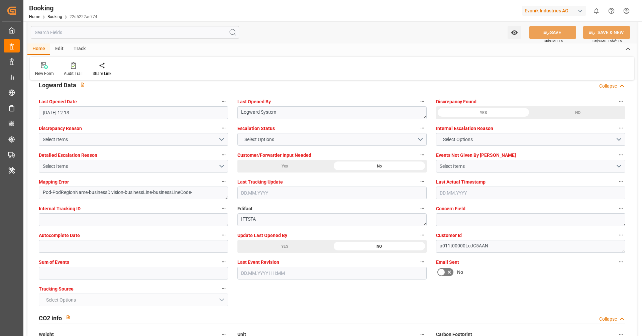
click at [261, 243] on div "YES" at bounding box center [284, 246] width 95 height 13
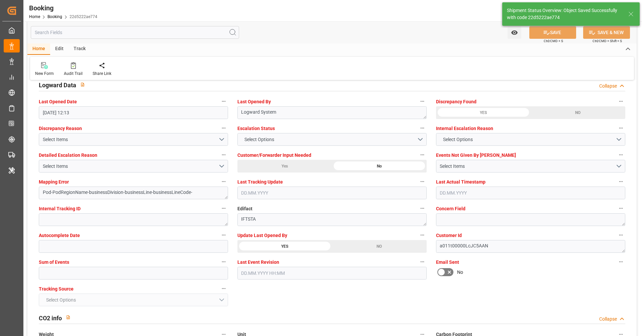
type textarea "[PERSON_NAME]"
type textarea "Pod-PodRegionName-businessDivision-businessLine-"
type input "[DATE] 07:42"
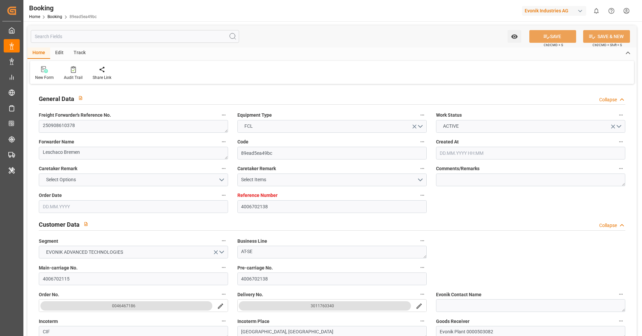
type input "4006702138"
type input "9783473"
type input "Cosco"
type input "COSCO Shipping Co. Ltd."
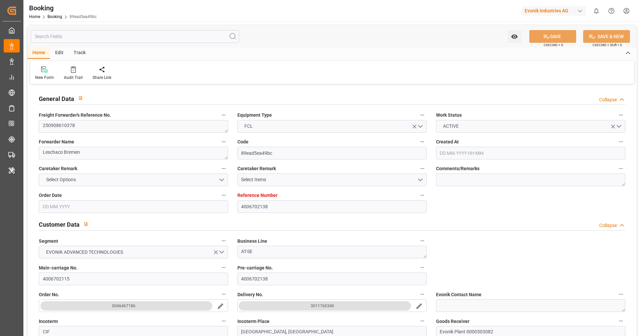
type input "DEHAM"
type input "CNSGH"
type input "[DATE] 13:40"
type input "[DATE]"
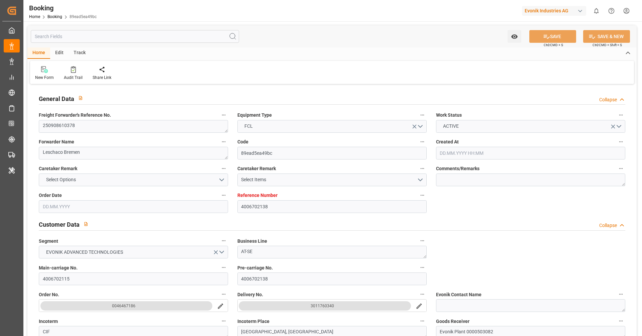
type input "[DATE]"
type input "[DATE] 00:00"
type input "[DATE]"
type input "[DATE] 00:00"
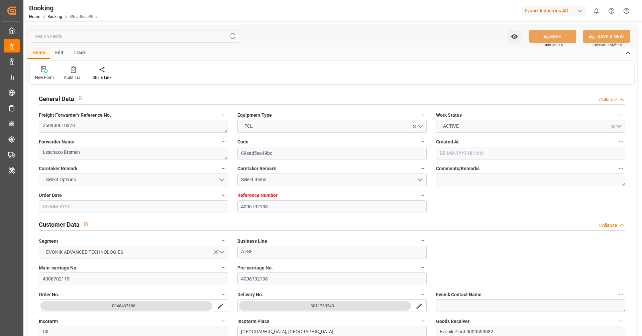
type input "[DATE] 00:00"
type input "[DATE] 12:13"
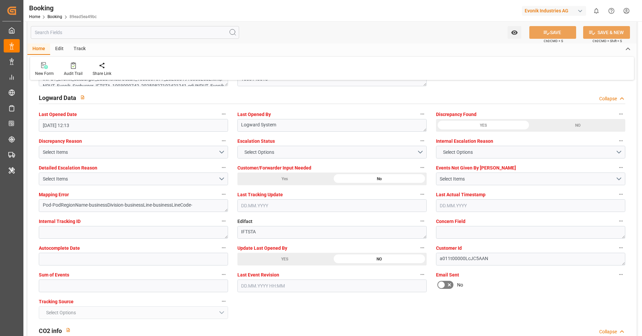
scroll to position [1245, 0]
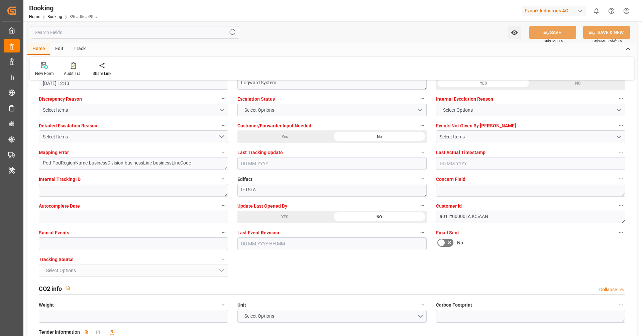
click at [285, 212] on div "YES" at bounding box center [284, 217] width 95 height 13
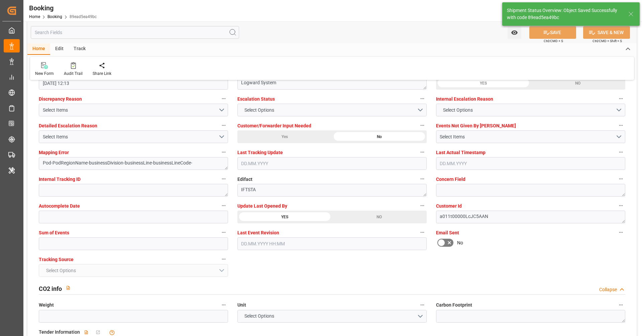
type textarea "[PERSON_NAME]"
type textarea "Pod-PodRegionName-businessDivision-businessLine-"
type input "[DATE] 07:43"
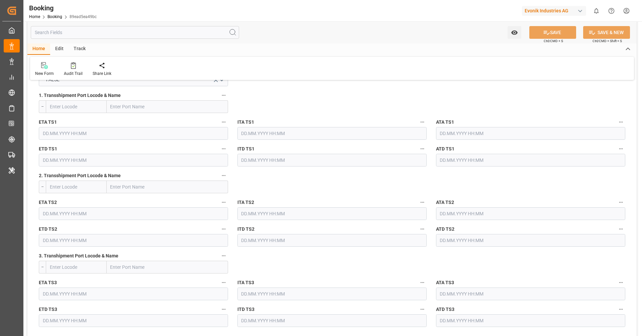
scroll to position [726, 0]
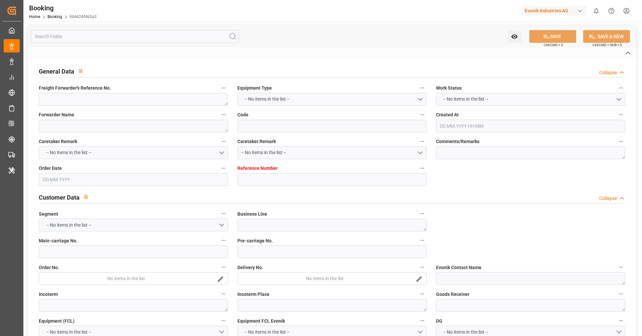
type textarea "250908610378"
type textarea "Leschaco Bremen"
type input "9b4424f465a3"
type input "4006702139"
type textarea "AT-SE"
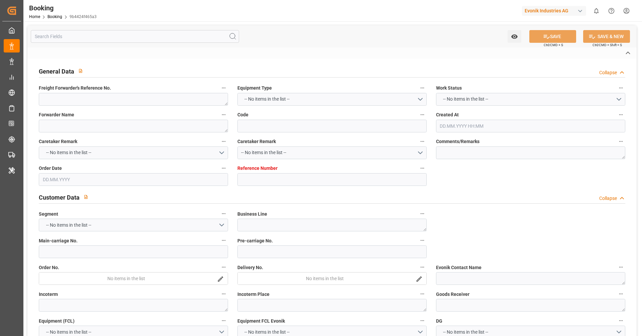
type input "4006702115"
type textarea "CIF"
type textarea "[GEOGRAPHIC_DATA], [GEOGRAPHIC_DATA]"
type textarea "Evonik Plant 0000503082"
type textarea "Hombourg"
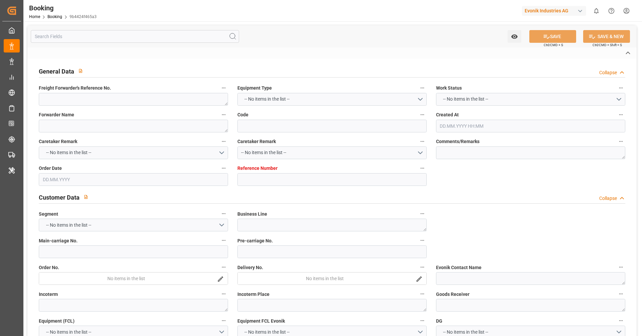
type input "COSCO Shipping Sagittarius"
type input "COSU"
type textarea "6427973640"
type input "[GEOGRAPHIC_DATA]"
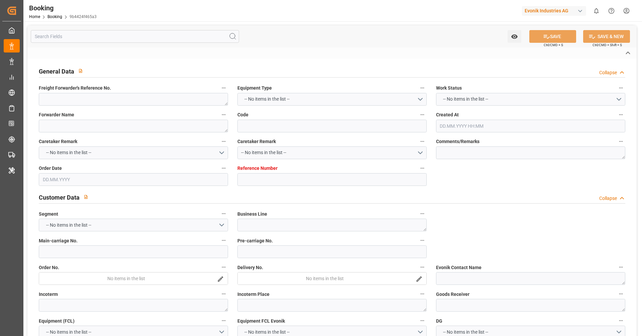
type input "[GEOGRAPHIC_DATA]"
type textarea "INPUT_Evonik_Seeburger_LoadTenderOcean_1003140518_20250912141031751.xml"
type textarea "NWC/[GEOGRAPHIC_DATA] [GEOGRAPHIC_DATA] Continent / [GEOGRAPHIC_DATA]-SE"
type textarea "INPUT_Evonik_Seeburger_LoadTenderOcean_1003067377_20250819153802582.xml,INPUT_E…"
type textarea "1003140518"
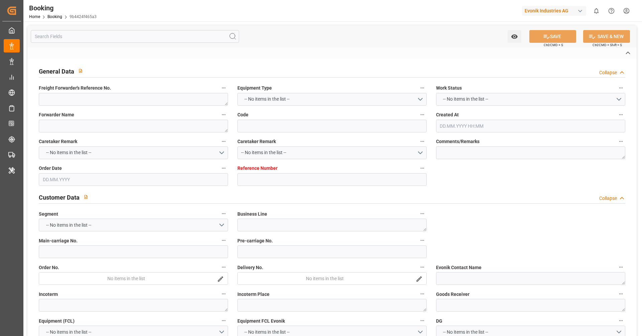
type textarea "Logward System"
type textarea "Pod-PodRegionName-businessDivision-businessLine-businessLineCode-"
type textarea "IFTSTA"
type textarea "a011t00000LcJC5AAN"
type textarea "No"
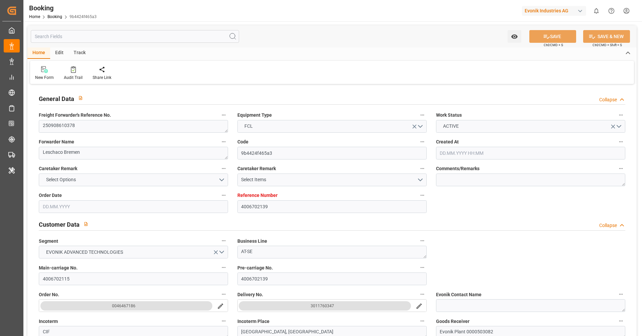
type input "4006702139"
type input "9783473"
type input "Cosco"
type input "COSCO Shipping Co. Ltd."
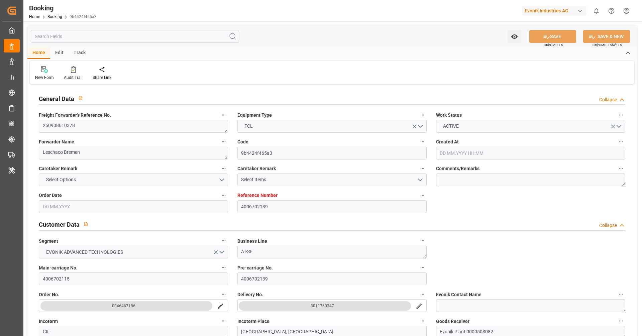
type input "DEHAM"
type input "CNSGH"
type input "[DATE] 13:40"
type input "[DATE]"
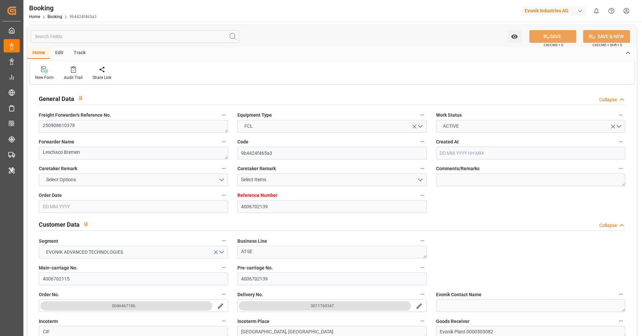
type input "[DATE]"
type input "[DATE] 00:00"
type input "[DATE]"
type input "[DATE] 00:00"
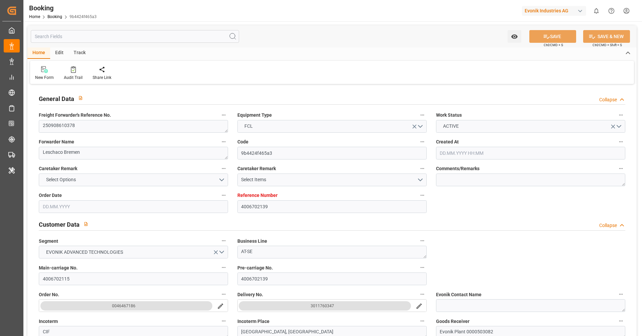
type input "[DATE] 00:00"
type input "[DATE] 12:13"
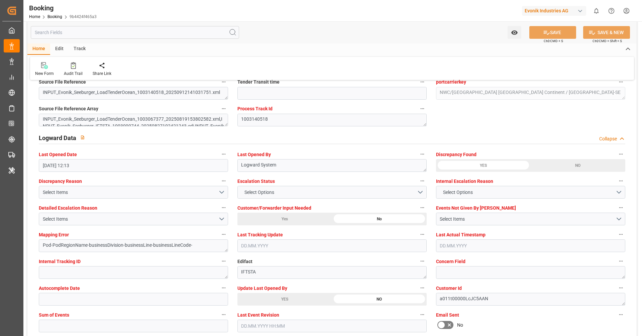
scroll to position [1153, 0]
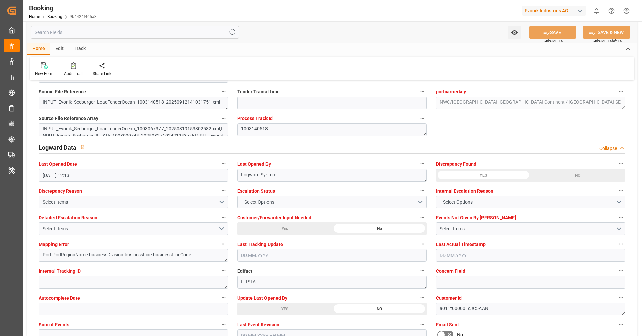
click at [283, 305] on div "YES" at bounding box center [284, 308] width 95 height 13
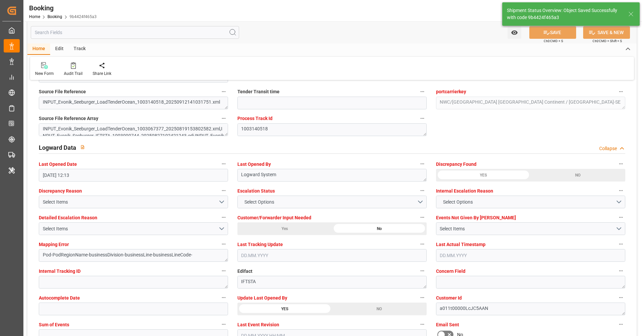
type textarea "[PERSON_NAME]"
type textarea "Pod-PodRegionName-businessDivision-businessLine-"
type input "[DATE] 07:47"
